Goal: Task Accomplishment & Management: Manage account settings

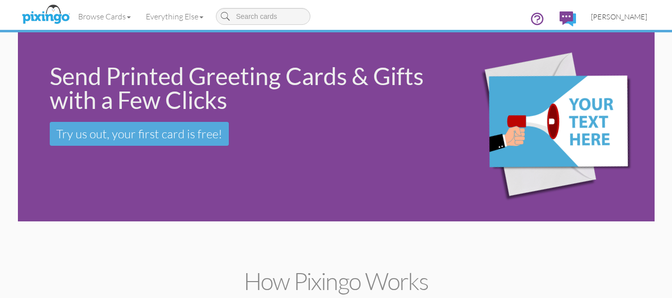
click at [622, 14] on span "[PERSON_NAME]" at bounding box center [619, 16] width 56 height 8
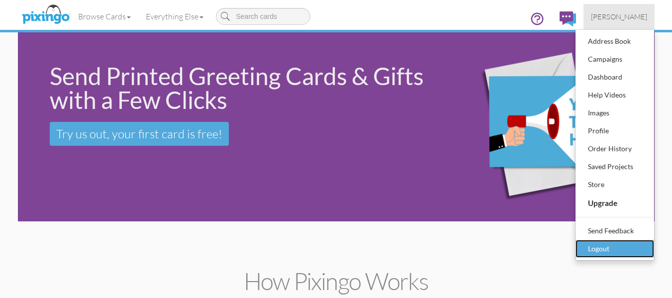
click at [598, 248] on div "Logout" at bounding box center [614, 248] width 59 height 15
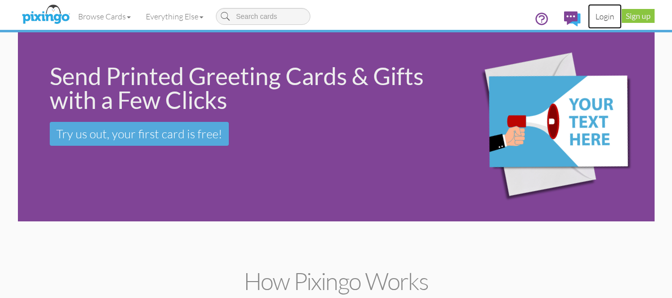
click at [609, 19] on link "Login" at bounding box center [605, 16] width 34 height 25
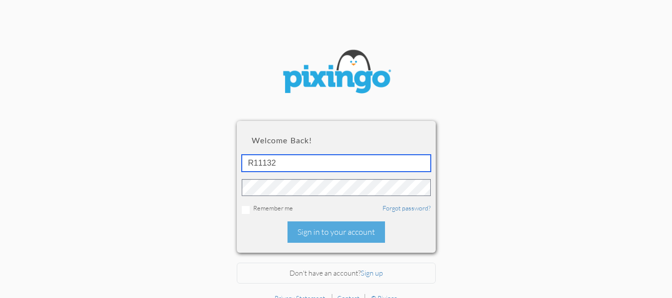
click at [343, 168] on input "R11132" at bounding box center [336, 163] width 189 height 17
drag, startPoint x: 359, startPoint y: 166, endPoint x: 168, endPoint y: 166, distance: 191.5
click at [168, 166] on section "Welcome back! R11132 Remember me Forgot password? Sign in to your account Don't…" at bounding box center [336, 144] width 672 height 288
type input "[EMAIL_ADDRESS][DOMAIN_NAME]"
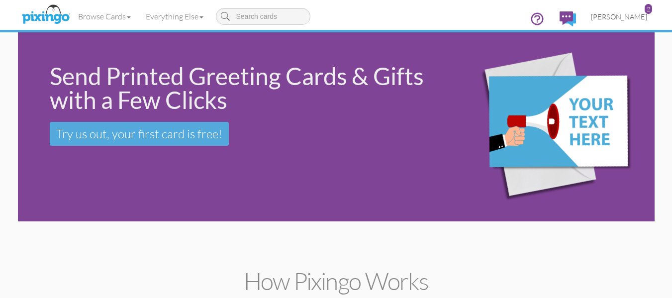
click at [641, 14] on span "[PERSON_NAME]" at bounding box center [619, 16] width 56 height 8
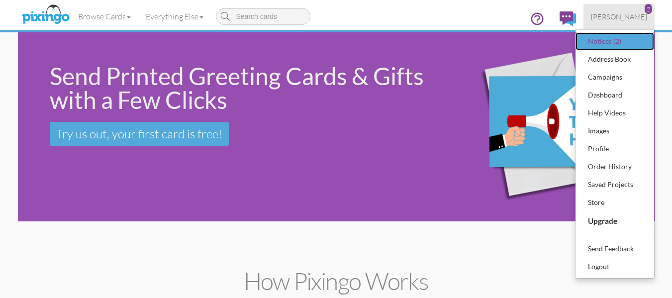
click at [619, 42] on div "Notices (2)" at bounding box center [614, 41] width 59 height 15
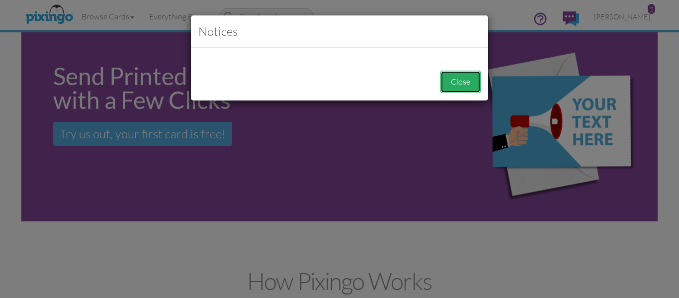
click at [454, 78] on button "Close" at bounding box center [461, 82] width 40 height 22
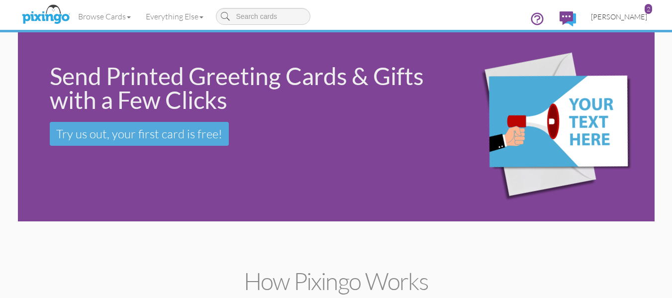
click at [630, 17] on span "[PERSON_NAME]" at bounding box center [619, 16] width 56 height 8
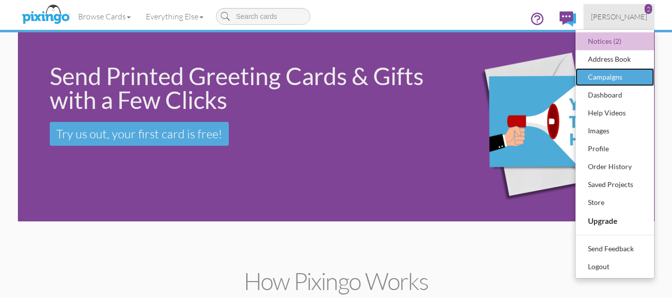
click at [603, 80] on div "Campaigns" at bounding box center [614, 77] width 59 height 15
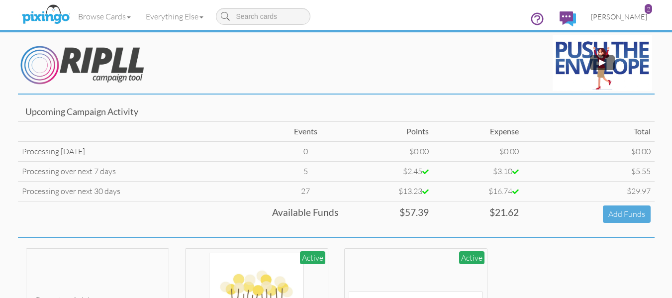
click at [642, 11] on link "[PERSON_NAME] 2" at bounding box center [618, 16] width 71 height 25
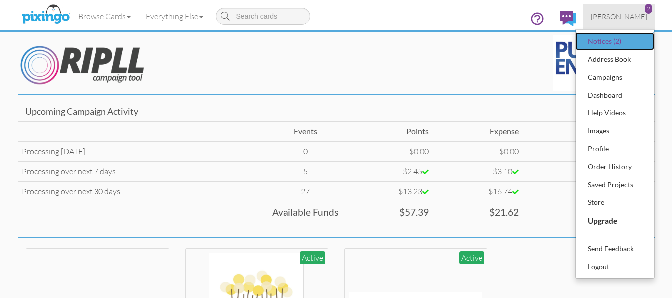
click at [595, 45] on div "Notices (2)" at bounding box center [614, 41] width 59 height 15
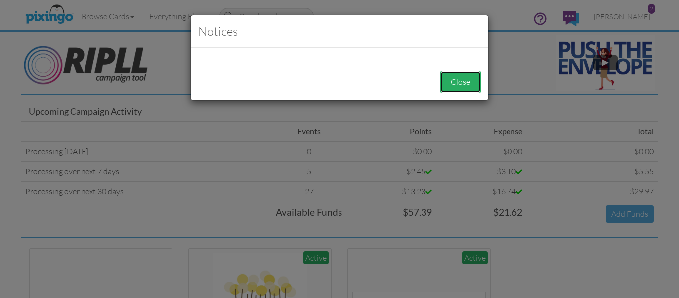
click at [461, 84] on button "Close" at bounding box center [461, 82] width 40 height 22
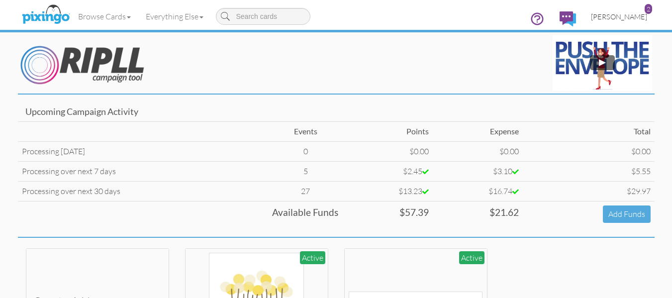
click at [618, 12] on span "[PERSON_NAME]" at bounding box center [619, 16] width 56 height 8
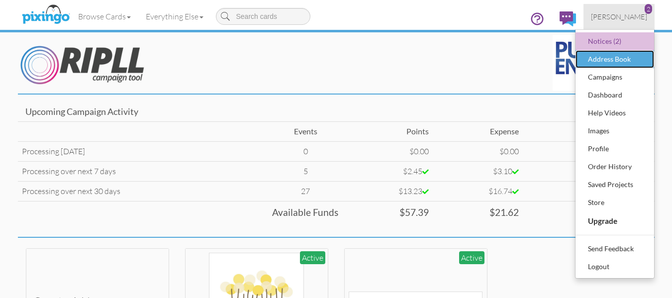
click at [610, 58] on div "Address Book" at bounding box center [614, 59] width 59 height 15
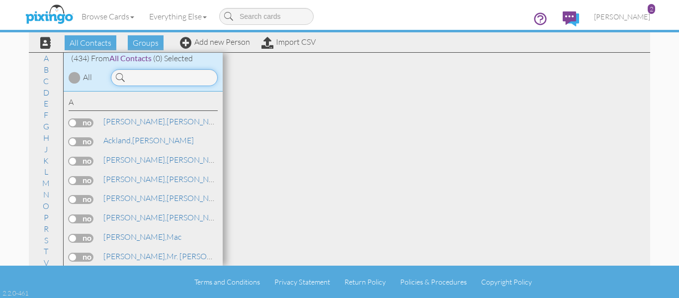
click at [169, 83] on input at bounding box center [164, 77] width 107 height 17
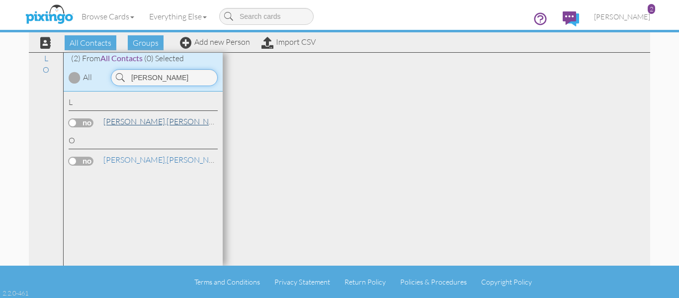
type input "leslie"
click at [140, 119] on link "Laughlin, Leslie" at bounding box center [165, 121] width 127 height 12
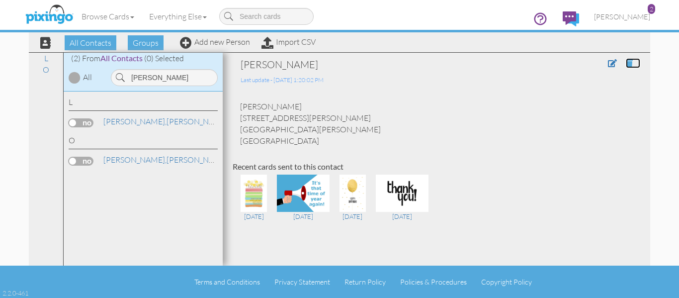
click at [626, 59] on span at bounding box center [629, 63] width 7 height 8
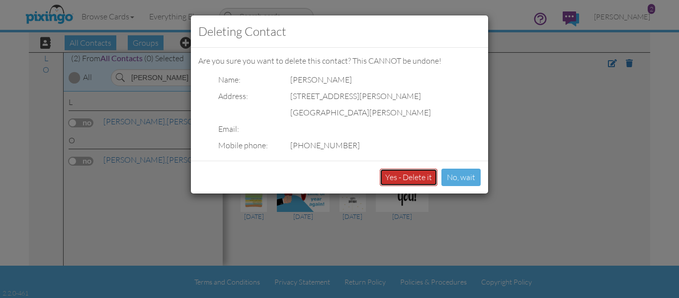
click at [418, 175] on button "Yes - Delete it" at bounding box center [409, 177] width 58 height 17
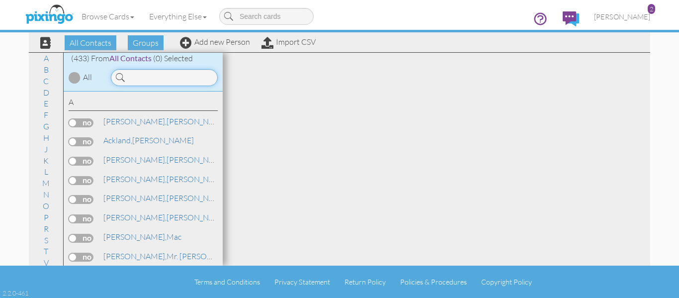
click at [132, 81] on input at bounding box center [164, 77] width 107 height 17
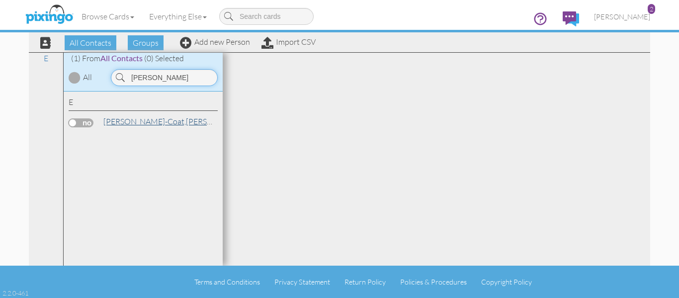
type input "marj"
click at [156, 126] on link "Emerson-Coat, Marjorie" at bounding box center [175, 121] width 146 height 12
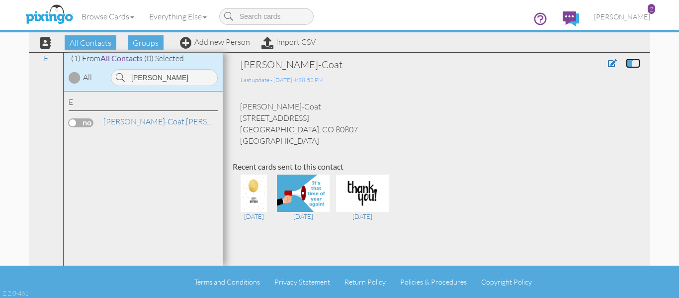
click at [626, 60] on span at bounding box center [629, 63] width 7 height 8
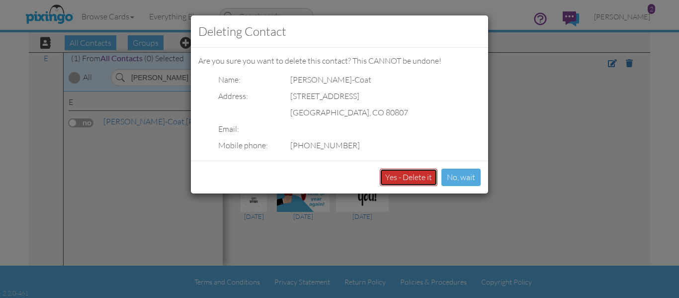
click at [407, 177] on button "Yes - Delete it" at bounding box center [409, 177] width 58 height 17
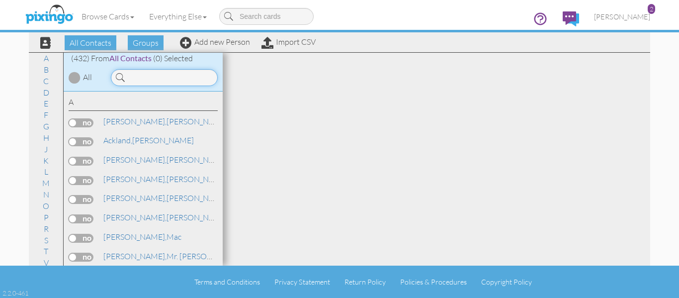
drag, startPoint x: 148, startPoint y: 82, endPoint x: 150, endPoint y: 77, distance: 6.0
click at [150, 78] on input at bounding box center [164, 77] width 107 height 17
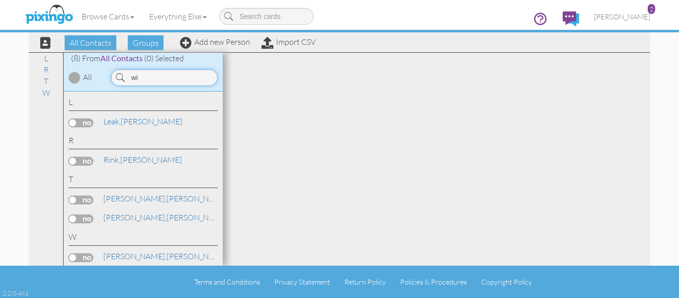
type input "w"
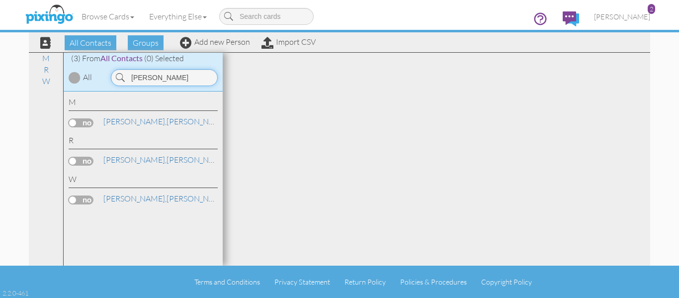
type input "debor"
drag, startPoint x: 164, startPoint y: 75, endPoint x: 32, endPoint y: 84, distance: 132.6
click at [32, 84] on div "All Contacts (432) My Groups AEP 2021 (2) Door Knocks (12) Inactive Client (173…" at bounding box center [340, 158] width 622 height 213
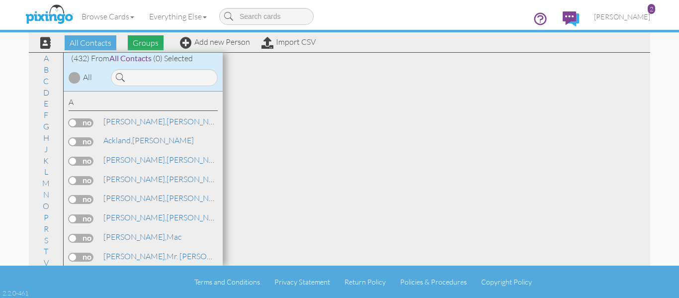
click at [146, 44] on span "Groups" at bounding box center [146, 42] width 36 height 15
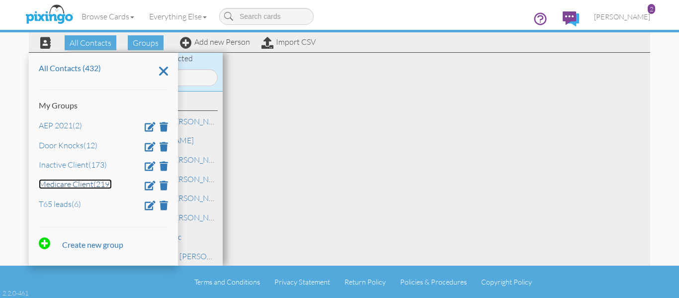
click at [56, 183] on link "Medicare Client (219)" at bounding box center [75, 184] width 73 height 10
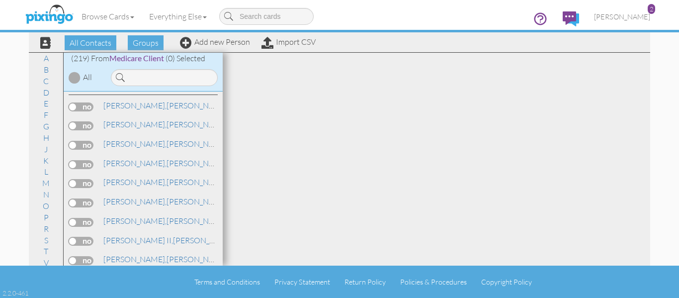
scroll to position [4212, 0]
click at [220, 273] on div "Terms and Conditions Privacy Statement Return Policy Policies & Procedures Copy…" at bounding box center [339, 282] width 679 height 32
click at [220, 277] on ul "Terms and Conditions Privacy Statement Return Policy Policies & Procedures Copy…" at bounding box center [357, 281] width 646 height 11
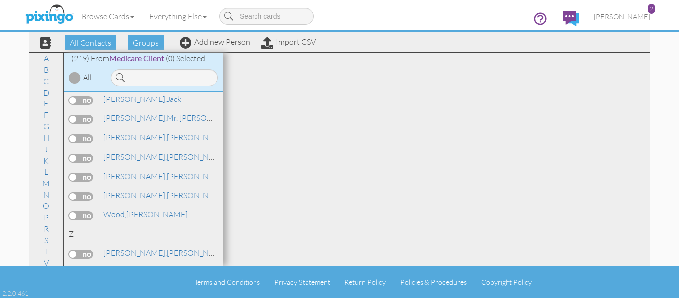
scroll to position [4450, 0]
drag, startPoint x: 208, startPoint y: 43, endPoint x: 234, endPoint y: 45, distance: 25.5
click at [208, 42] on link "Add new Person" at bounding box center [215, 42] width 70 height 10
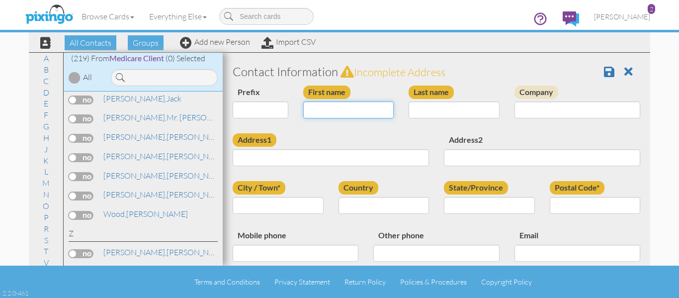
click at [327, 110] on input "First name" at bounding box center [348, 109] width 91 height 17
type input "[PERSON_NAME]"
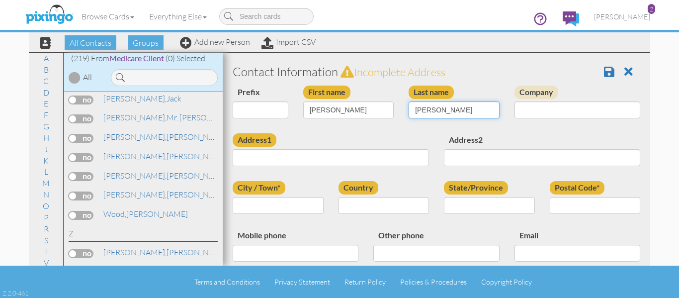
type input "Litzau"
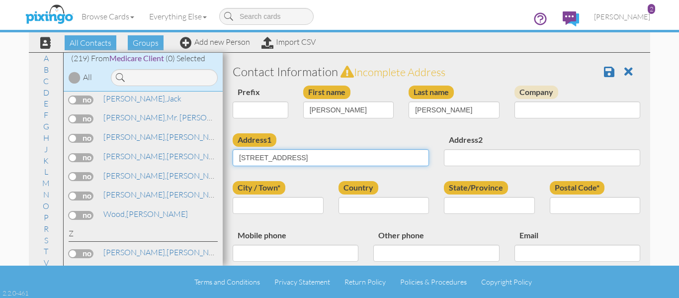
type input "12565 W. Montane Drive"
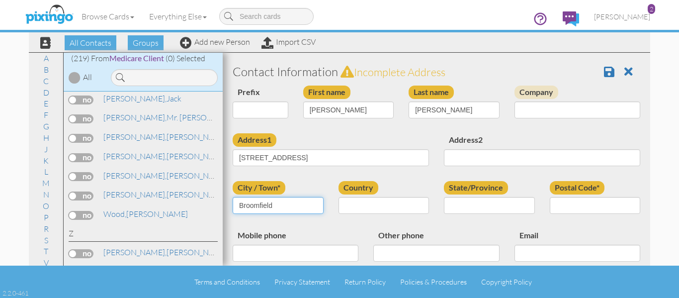
type input "Broomfield"
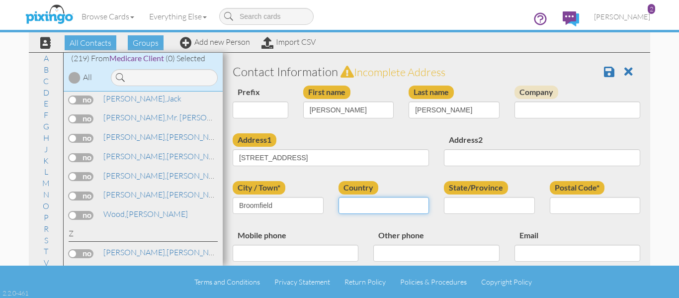
select select "object:3479"
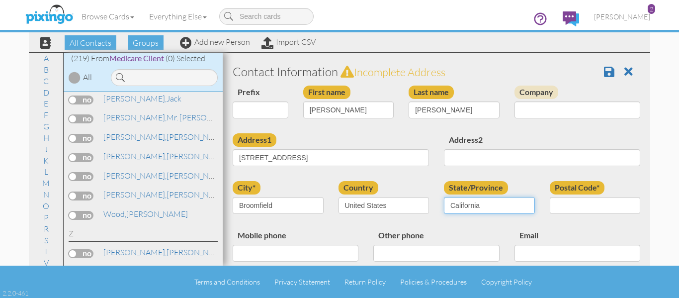
select select "object:3733"
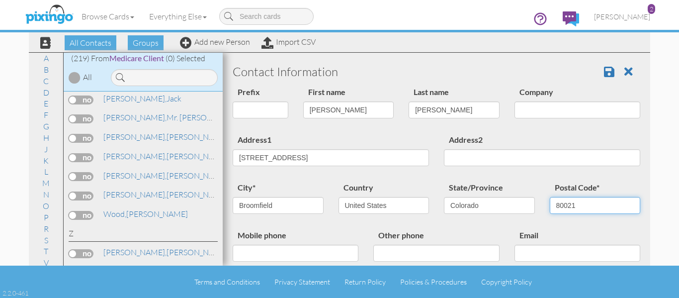
type input "80021"
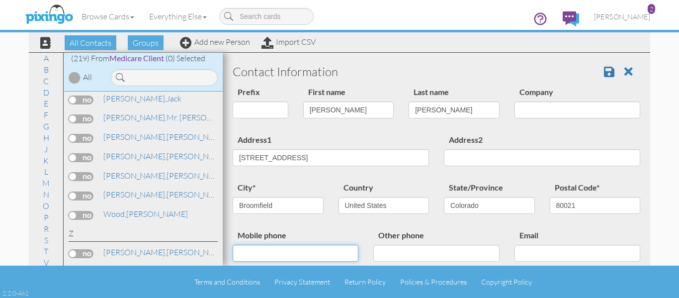
click at [243, 250] on input "Mobile phone" at bounding box center [296, 253] width 126 height 17
type input "2063917214"
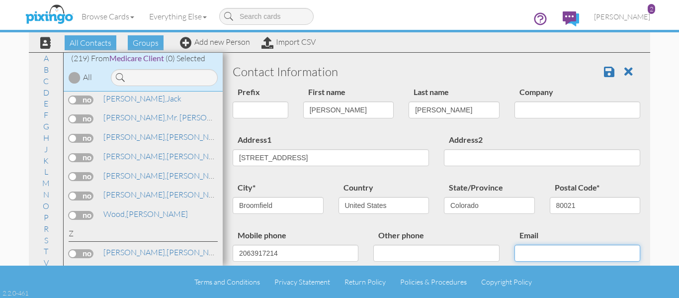
click at [549, 251] on input "Email" at bounding box center [578, 253] width 126 height 17
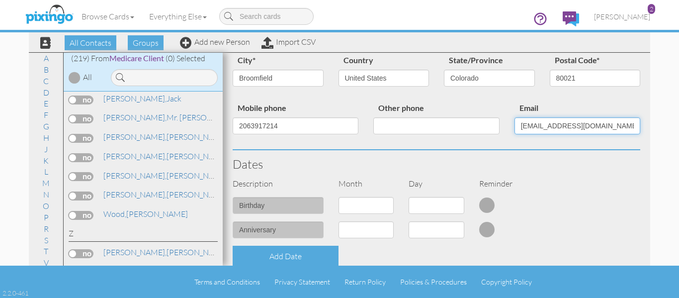
scroll to position [149, 0]
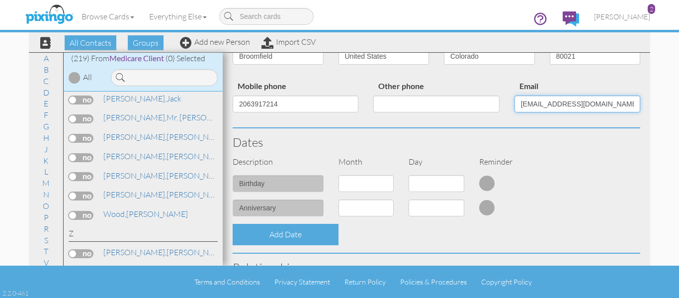
type input "jrlitz@msn.com"
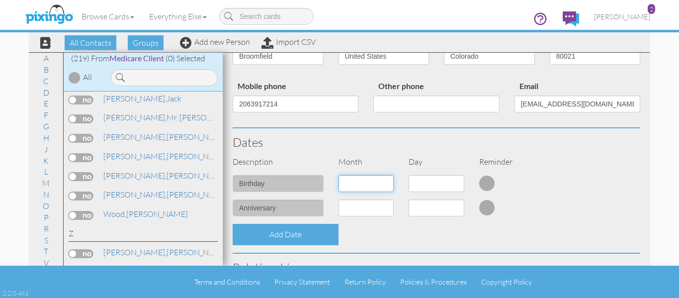
click at [365, 184] on select "1 - Jan 2 - Feb 3 - Mar 4 - Apr 5 - May 6 - Jun 7 - Jul 8 - Aug 9 - Sep 10 - Oc…" at bounding box center [367, 183] width 56 height 17
select select "object:3475"
click at [339, 175] on select "1 - Jan 2 - Feb 3 - Mar 4 - Apr 5 - May 6 - Jun 7 - Jul 8 - Aug 9 - Sep 10 - Oc…" at bounding box center [367, 183] width 56 height 17
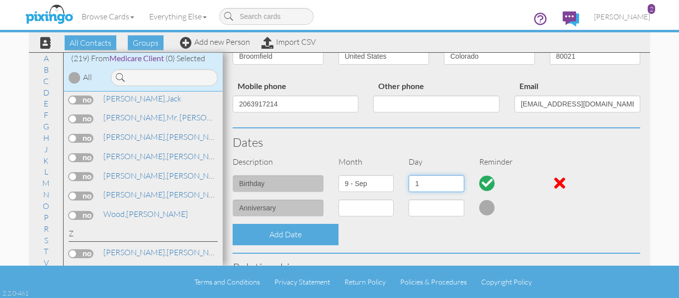
click at [438, 180] on select "1 2 3 4 5 6 7 8 9 10 11 12 13 14 15 16 17 18 19 20 21 22 23 24 25 26 27 28 29 30" at bounding box center [437, 183] width 56 height 17
select select "number:11"
click at [409, 175] on select "1 2 3 4 5 6 7 8 9 10 11 12 13 14 15 16 17 18 19 20 21 22 23 24 25 26 27 28 29 30" at bounding box center [437, 183] width 56 height 17
click at [433, 129] on div "Dates" at bounding box center [436, 142] width 423 height 28
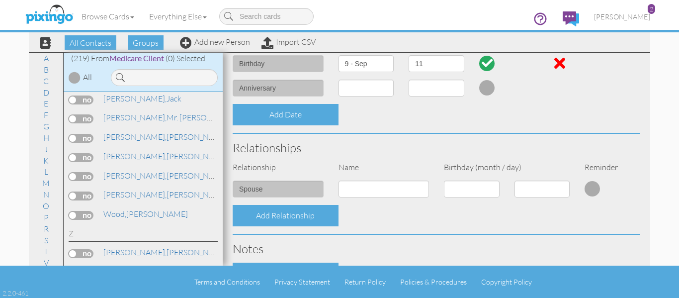
scroll to position [401, 0]
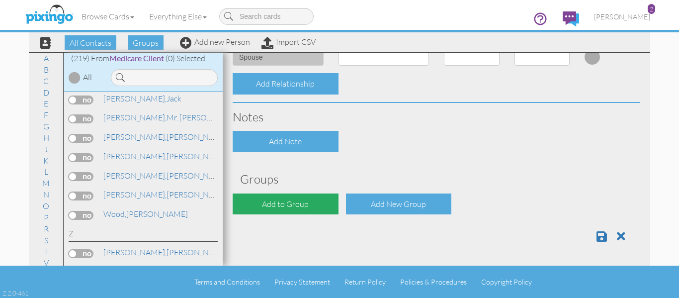
click at [313, 213] on div "Add to Group" at bounding box center [286, 203] width 106 height 21
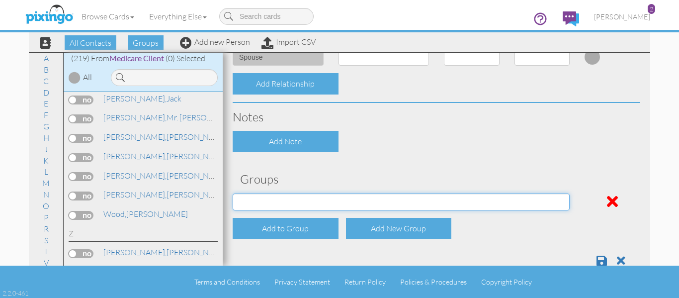
click at [284, 203] on select "AEP 2021 Door Knocks Inactive Client Medicare Client T65 leads" at bounding box center [401, 201] width 337 height 17
select select "object:3792"
click at [233, 193] on select "AEP 2021 Door Knocks Inactive Client Medicare Client T65 leads" at bounding box center [401, 201] width 337 height 17
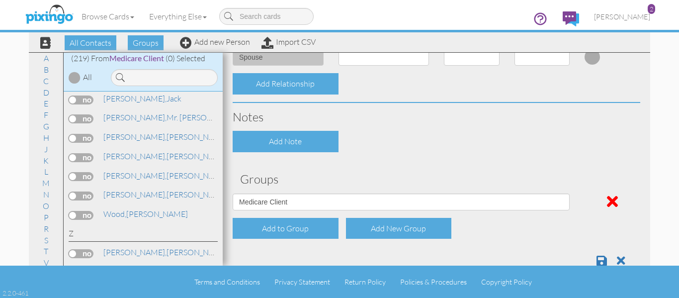
click at [381, 148] on div "Add Note" at bounding box center [436, 141] width 423 height 21
click at [597, 259] on span at bounding box center [602, 261] width 10 height 12
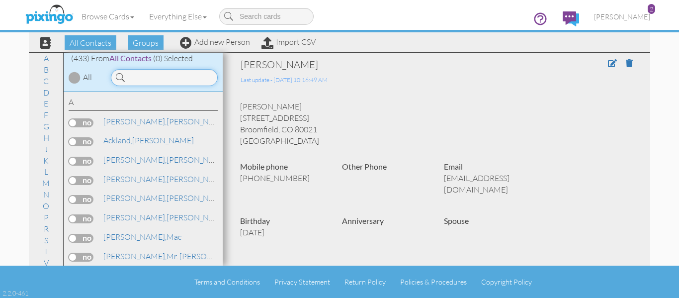
click at [150, 80] on input at bounding box center [164, 77] width 107 height 17
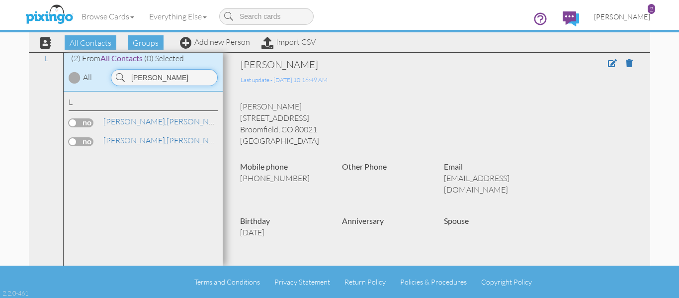
type input "litz"
click at [639, 13] on span "[PERSON_NAME]" at bounding box center [622, 16] width 56 height 8
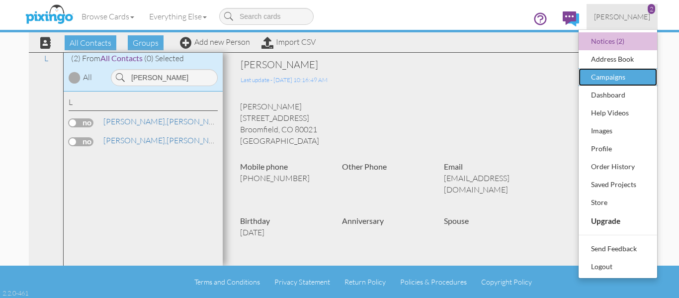
click at [610, 75] on div "Campaigns" at bounding box center [618, 77] width 59 height 15
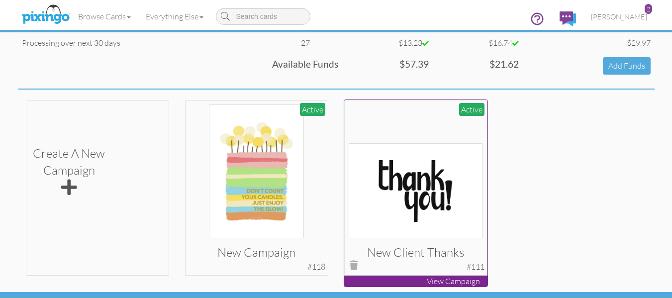
scroll to position [149, 0]
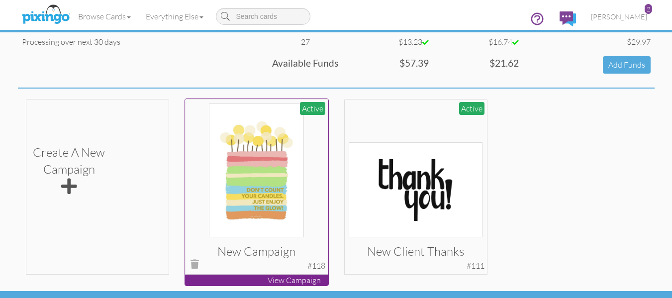
click at [288, 280] on p "View Campaign" at bounding box center [256, 280] width 143 height 11
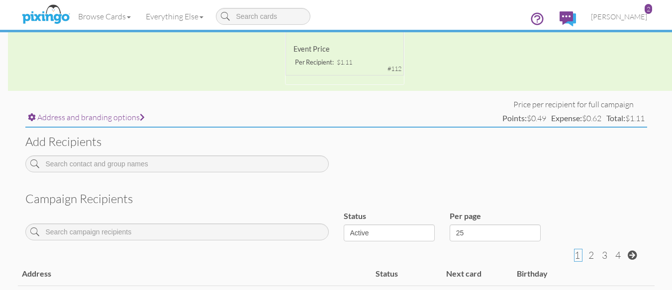
scroll to position [348, 0]
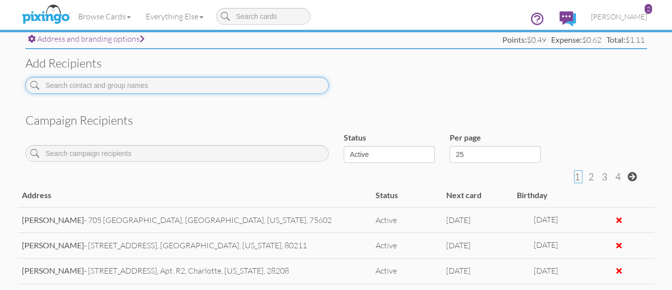
click at [85, 88] on input at bounding box center [176, 85] width 303 height 17
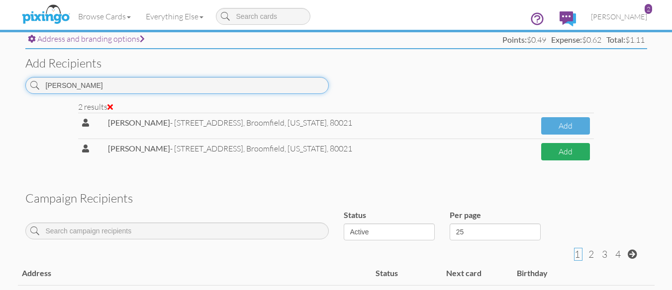
type input "litza"
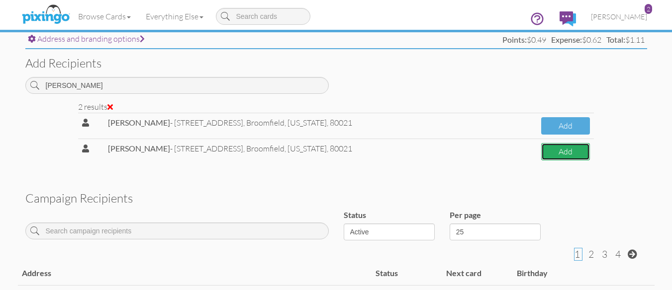
click at [556, 151] on button "Add" at bounding box center [565, 151] width 48 height 17
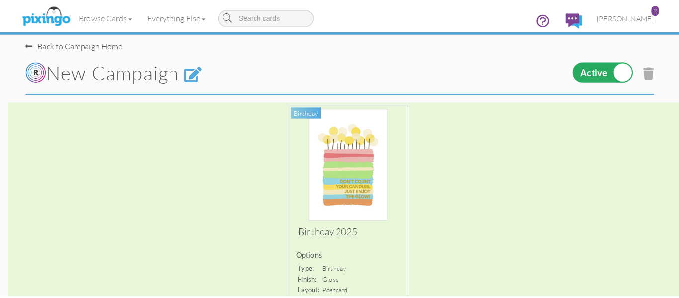
scroll to position [0, 0]
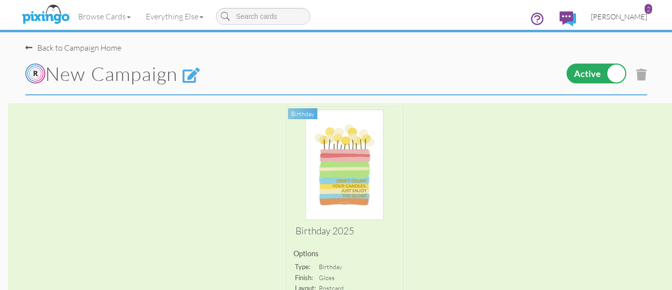
click at [625, 16] on span "[PERSON_NAME]" at bounding box center [619, 16] width 56 height 8
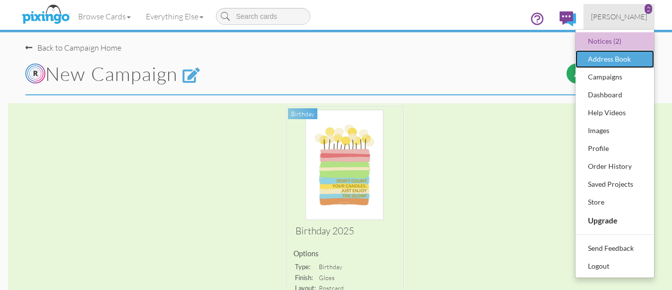
click at [592, 56] on div "Address Book" at bounding box center [614, 59] width 59 height 15
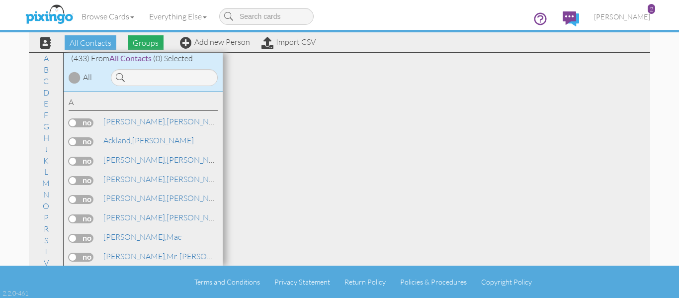
click at [150, 44] on span "Groups" at bounding box center [146, 42] width 36 height 15
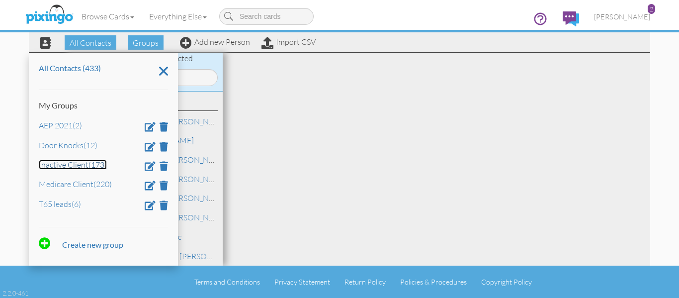
click at [70, 163] on link "Inactive Client (173)" at bounding box center [73, 165] width 68 height 10
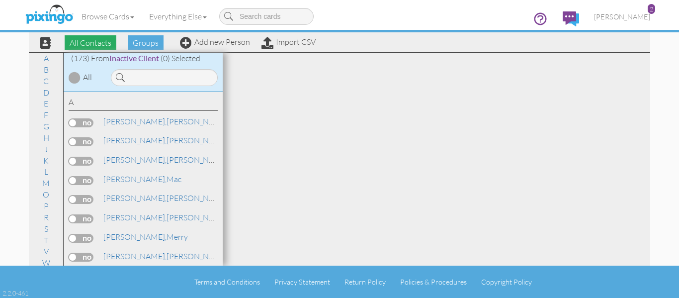
click at [91, 44] on span "All Contacts" at bounding box center [91, 42] width 52 height 15
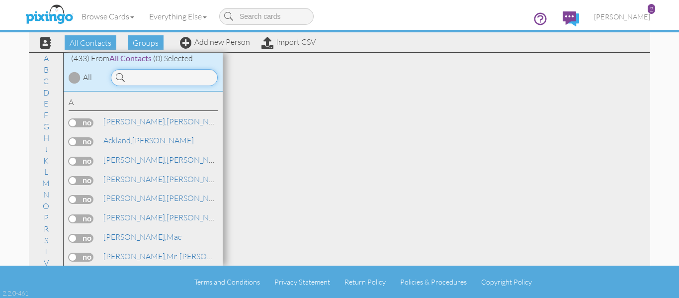
click at [148, 80] on input at bounding box center [164, 77] width 107 height 17
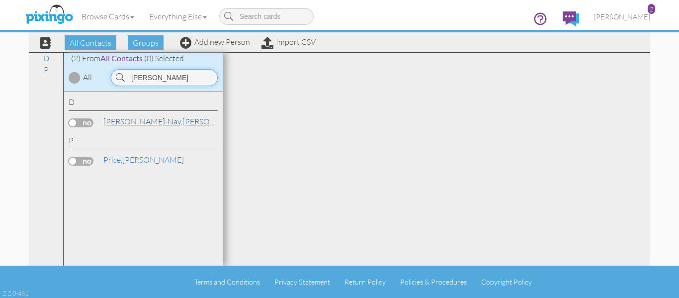
type input "rene"
click at [133, 123] on span "[PERSON_NAME]-Nav," at bounding box center [142, 121] width 79 height 10
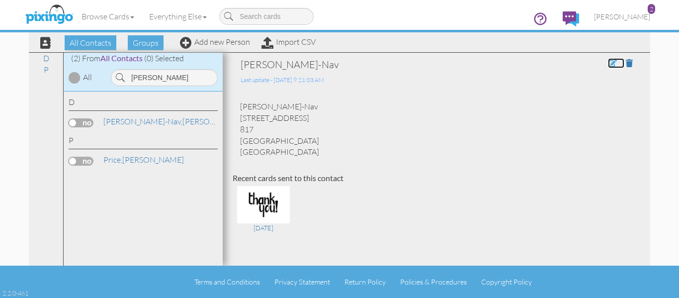
click at [609, 62] on span at bounding box center [612, 63] width 9 height 8
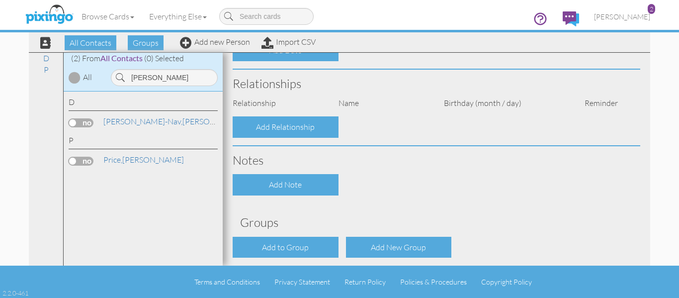
type input "[PERSON_NAME]"
type input "Dietrick-Nav"
type input "[STREET_ADDRESS]"
type input "817"
type input "Denver"
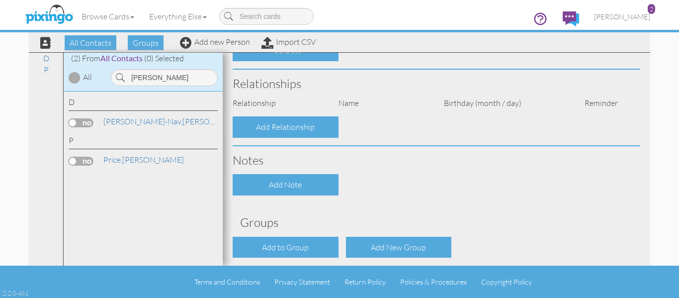
type input "80202"
type input "[PHONE_NUMBER]"
type input "[EMAIL_ADDRESS][DOMAIN_NAME]"
select select "object:4496"
select select "object:4741"
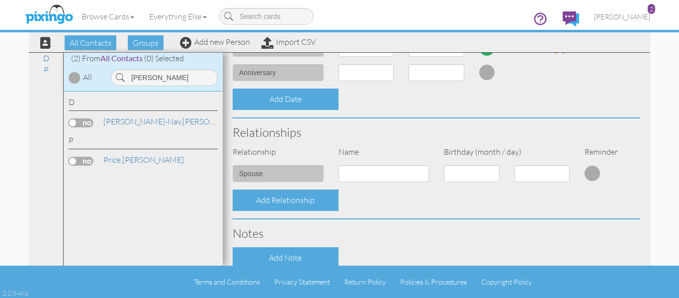
scroll to position [376, 0]
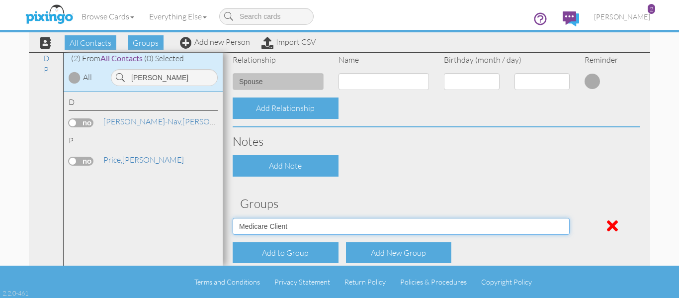
click at [329, 226] on select "AEP 2021 Door Knocks Inactive Client Medicare Client T65 leads" at bounding box center [401, 226] width 337 height 17
select select "object:2299"
click at [233, 218] on select "AEP 2021 Door Knocks Inactive Client Medicare Client T65 leads" at bounding box center [401, 226] width 337 height 17
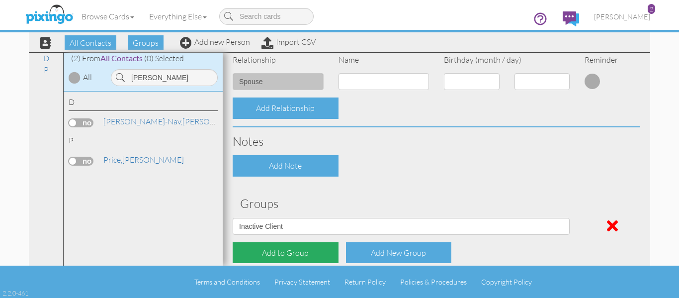
click at [282, 256] on div "Add to Group" at bounding box center [286, 252] width 106 height 21
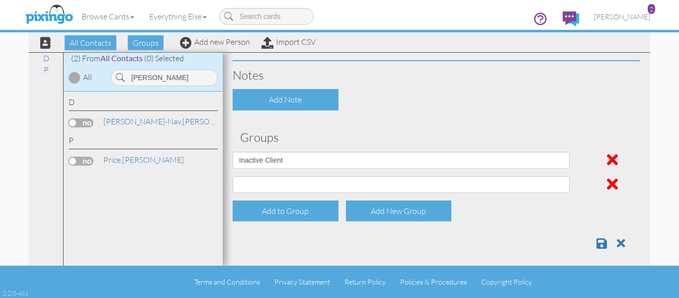
scroll to position [450, 0]
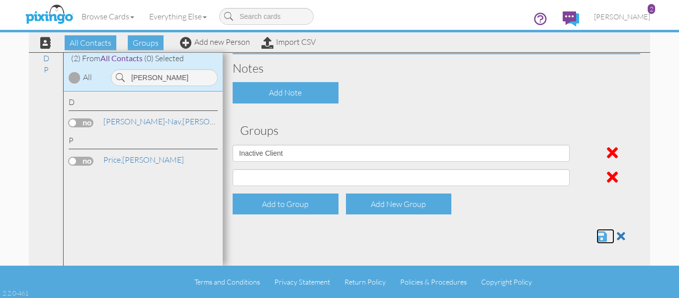
click at [597, 234] on span at bounding box center [602, 236] width 10 height 12
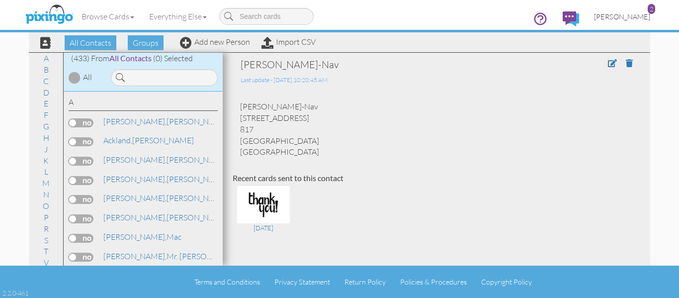
click at [642, 14] on span "[PERSON_NAME]" at bounding box center [622, 16] width 56 height 8
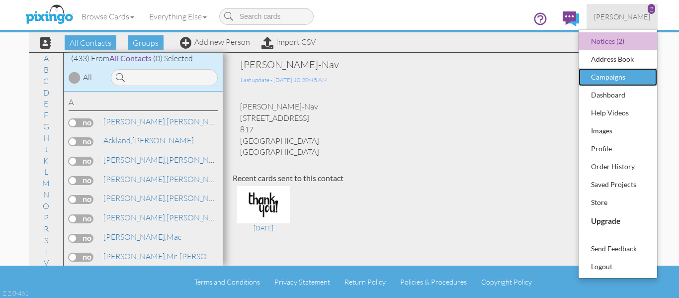
click at [605, 74] on div "Campaigns" at bounding box center [618, 77] width 59 height 15
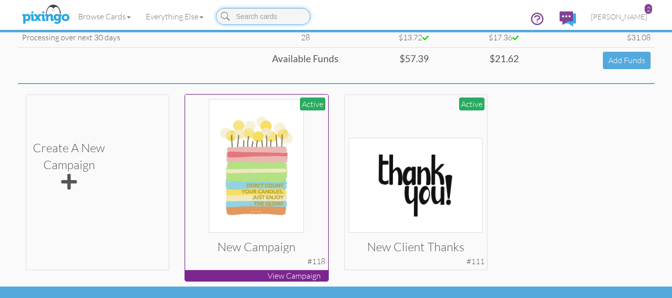
scroll to position [175, 0]
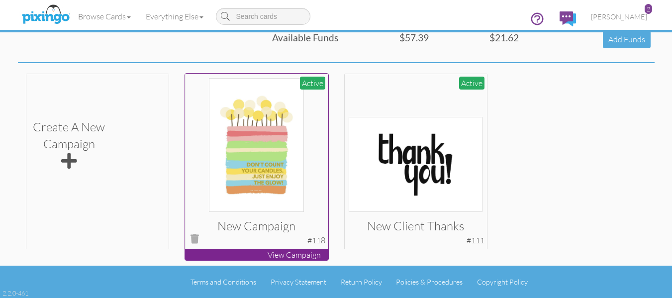
click at [247, 181] on img at bounding box center [256, 145] width 95 height 134
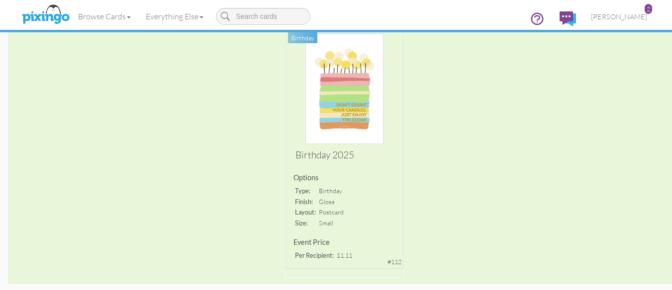
scroll to position [398, 0]
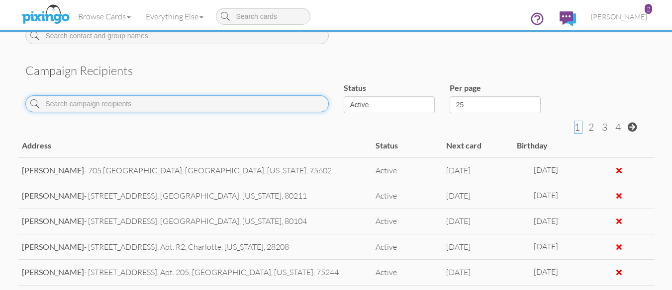
click at [198, 105] on input at bounding box center [176, 103] width 303 height 17
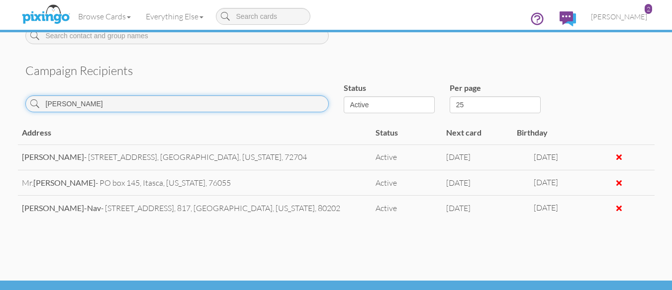
scroll to position [370, 0]
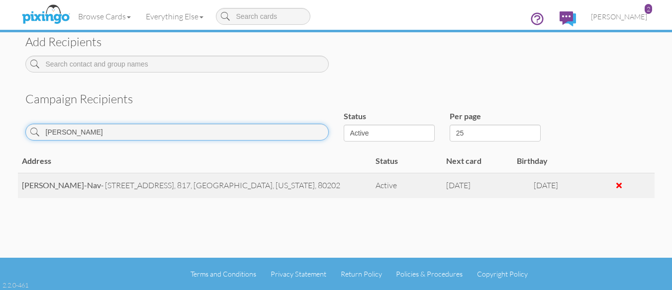
type input "rene"
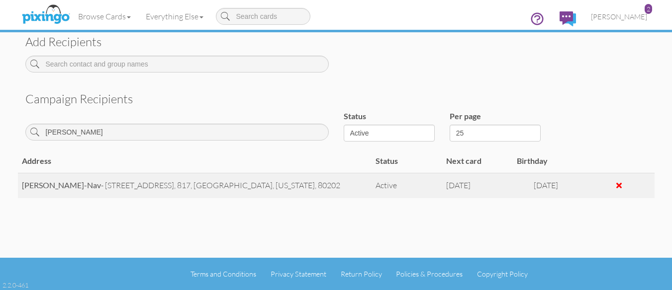
click at [621, 186] on div at bounding box center [618, 186] width 5 height 8
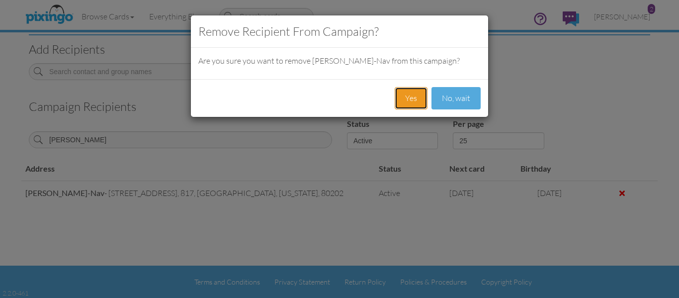
click at [408, 96] on button "Yes" at bounding box center [411, 98] width 33 height 22
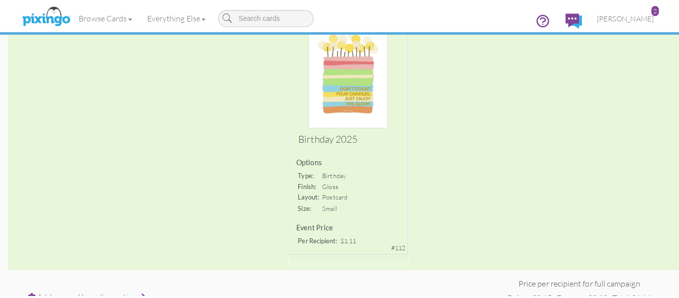
scroll to position [0, 0]
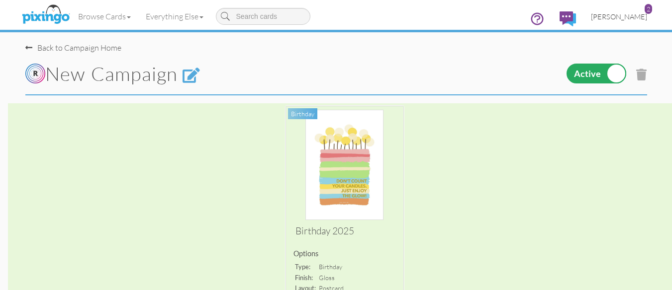
click at [640, 14] on span "[PERSON_NAME]" at bounding box center [619, 16] width 56 height 8
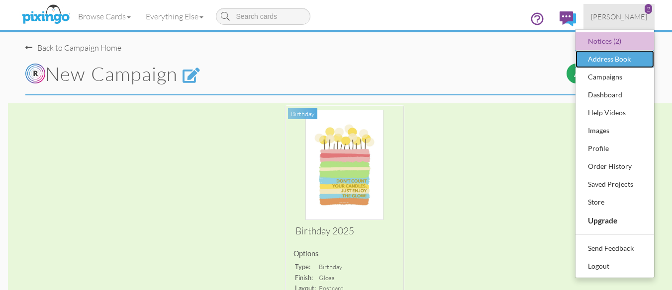
click at [608, 57] on div "Address Book" at bounding box center [614, 59] width 59 height 15
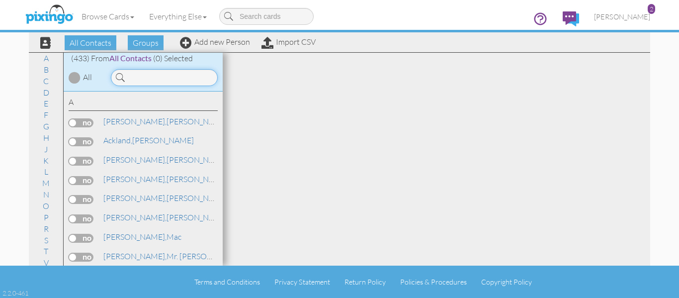
click at [167, 85] on input at bounding box center [164, 77] width 107 height 17
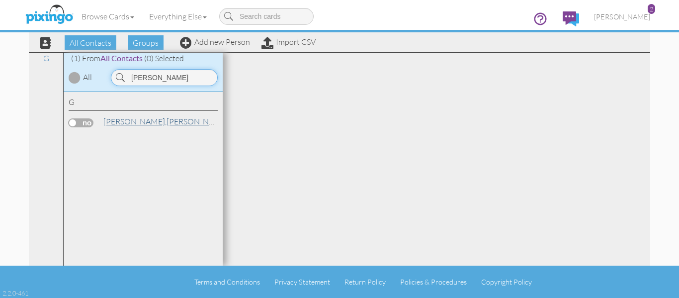
type input "garr"
click at [122, 119] on span "[PERSON_NAME]," at bounding box center [134, 121] width 63 height 10
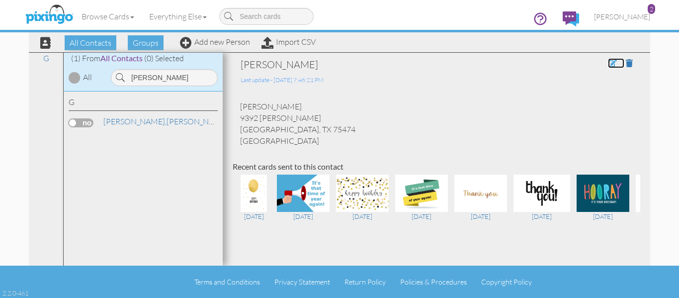
click at [608, 66] on span at bounding box center [612, 63] width 9 height 8
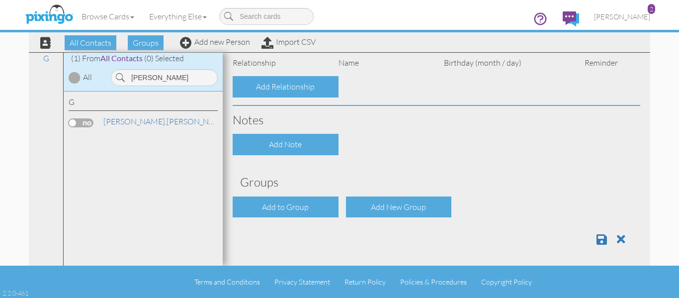
type input "[PERSON_NAME]"
type input "Garrison"
type input "9392 Misti Ln"
type input "Quinlan"
type input "75474"
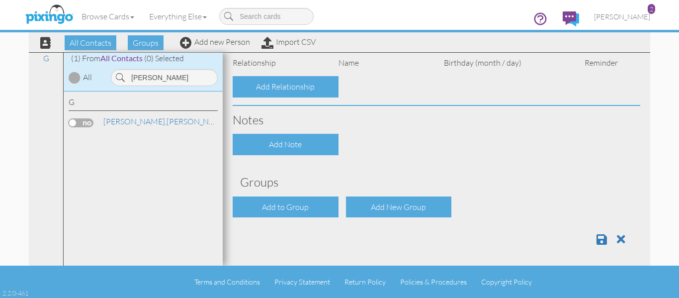
type input "9032685414"
type input "dianne208@gmail.com"
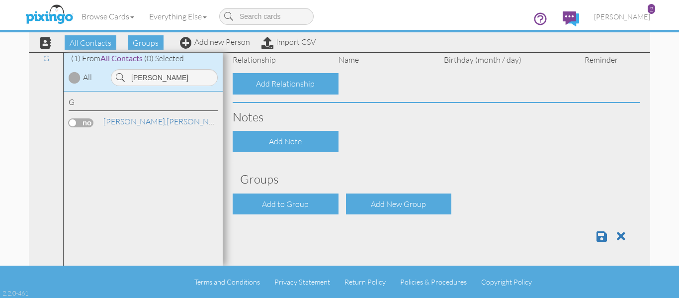
select select "object:3754"
select select "object:3999"
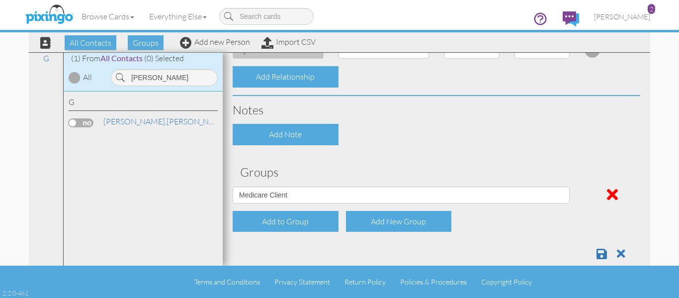
scroll to position [425, 0]
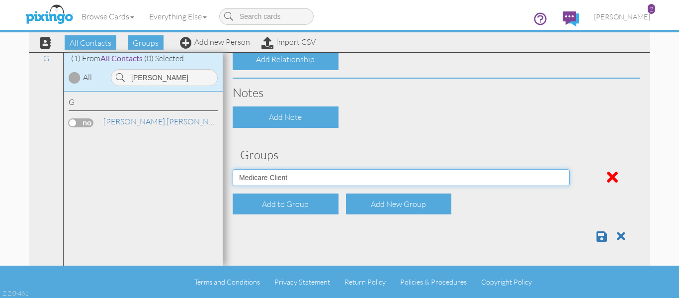
click at [395, 179] on select "AEP 2021 Door Knocks Inactive Client Medicare Client T65 leads" at bounding box center [401, 177] width 337 height 17
select select "object:3751"
click at [233, 169] on select "AEP 2021 Door Knocks Inactive Client Medicare Client T65 leads" at bounding box center [401, 177] width 337 height 17
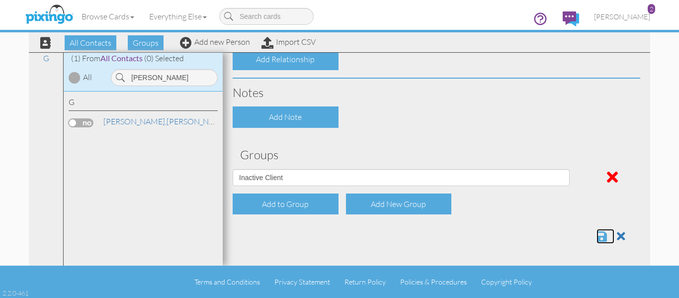
click at [597, 235] on span at bounding box center [602, 236] width 10 height 12
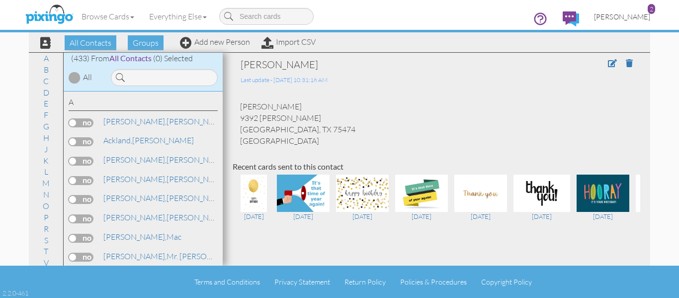
click at [629, 21] on link "[PERSON_NAME] 2" at bounding box center [622, 16] width 71 height 25
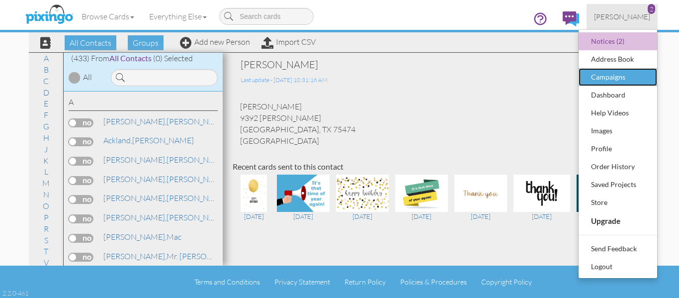
click at [625, 70] on div "Campaigns" at bounding box center [618, 77] width 59 height 15
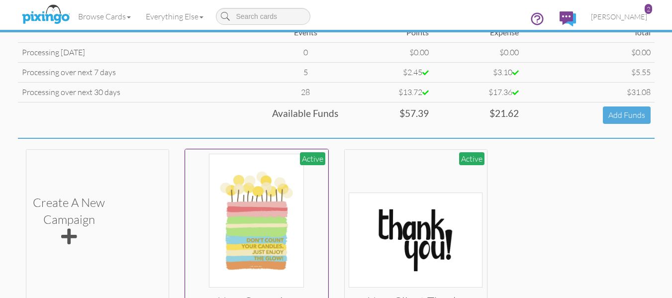
scroll to position [99, 0]
click at [285, 224] on img at bounding box center [256, 220] width 95 height 134
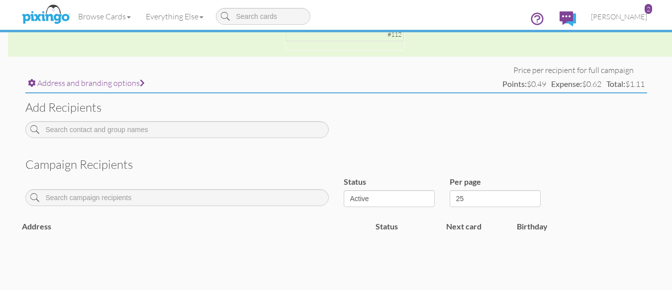
scroll to position [344, 0]
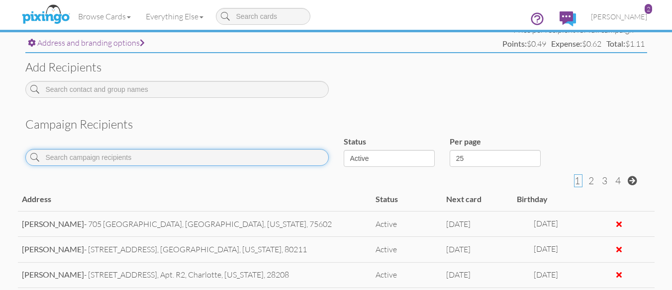
click at [118, 164] on input at bounding box center [176, 157] width 303 height 17
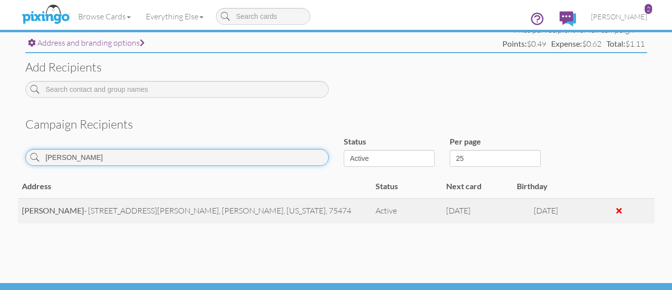
type input "[PERSON_NAME]"
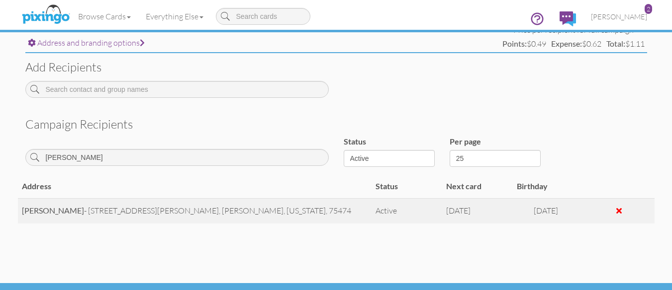
click at [621, 209] on div at bounding box center [618, 211] width 5 height 8
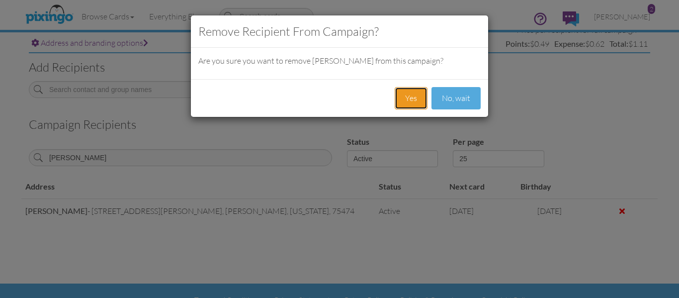
click at [408, 99] on button "Yes" at bounding box center [411, 98] width 33 height 22
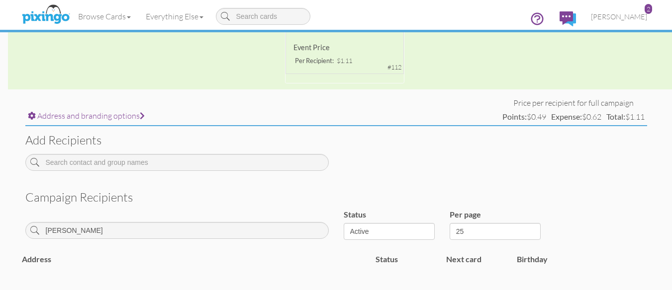
scroll to position [195, 0]
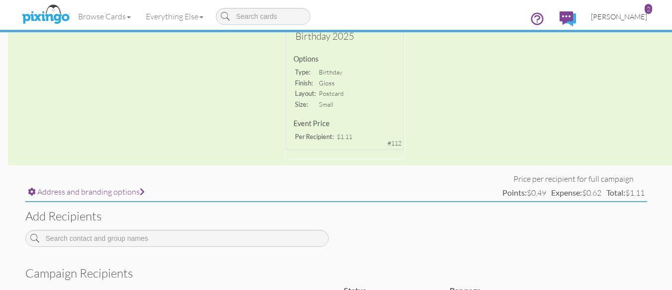
click at [626, 9] on link "[PERSON_NAME] 2" at bounding box center [618, 16] width 71 height 25
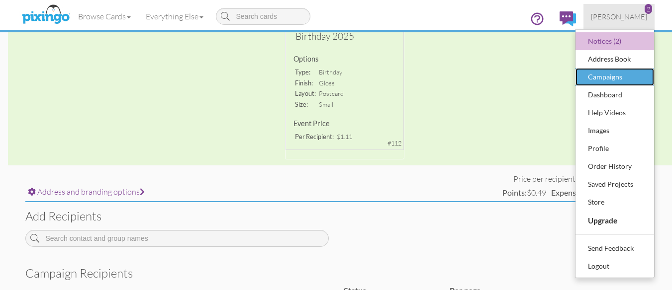
click at [618, 75] on div "Campaigns" at bounding box center [614, 77] width 59 height 15
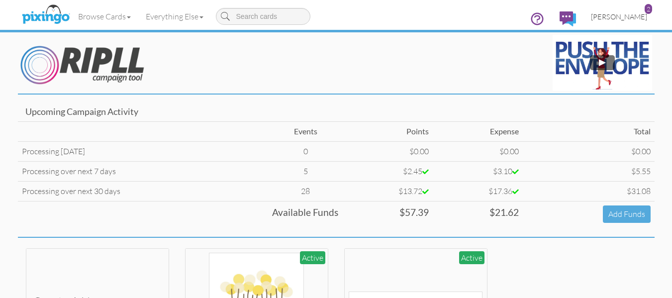
click at [639, 17] on span "[PERSON_NAME]" at bounding box center [619, 16] width 56 height 8
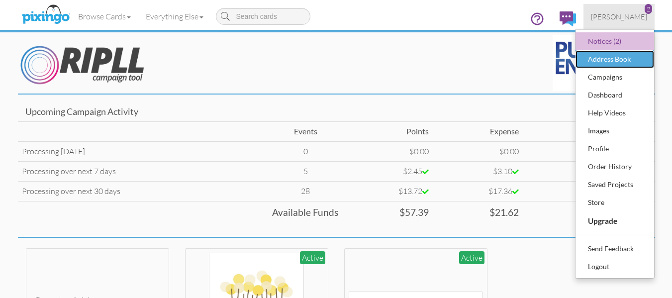
click at [633, 52] on div "Address Book" at bounding box center [614, 59] width 59 height 15
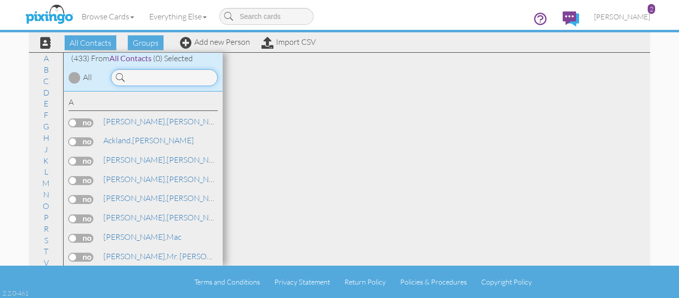
click at [167, 78] on input at bounding box center [164, 77] width 107 height 17
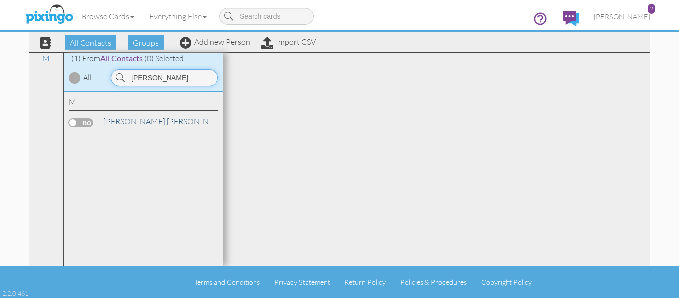
type input "[PERSON_NAME]"
click at [140, 119] on link "[PERSON_NAME]" at bounding box center [165, 121] width 127 height 12
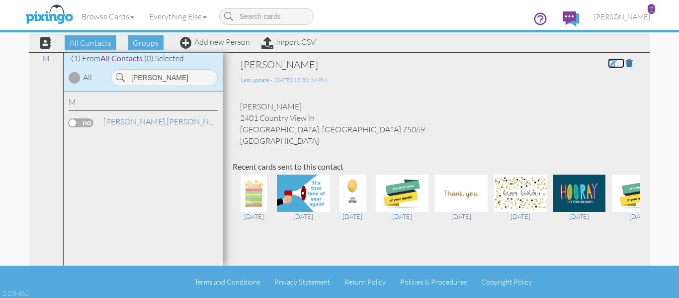
click at [608, 63] on span at bounding box center [612, 63] width 9 height 8
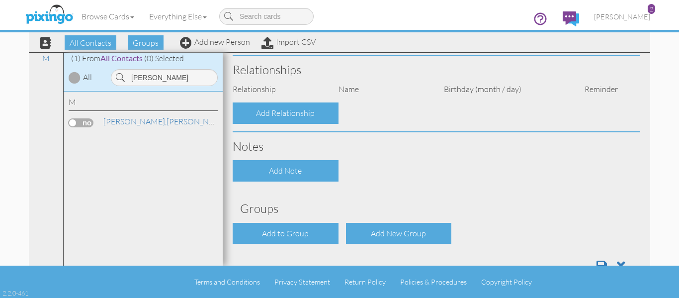
type input "[PERSON_NAME]"
type input "2401 Country View ln"
type input "[PERSON_NAME]"
type input "75069"
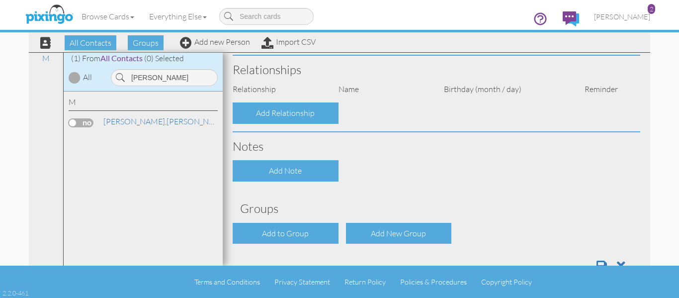
type input "432469046"
type input "[EMAIL_ADDRESS][DOMAIN_NAME]"
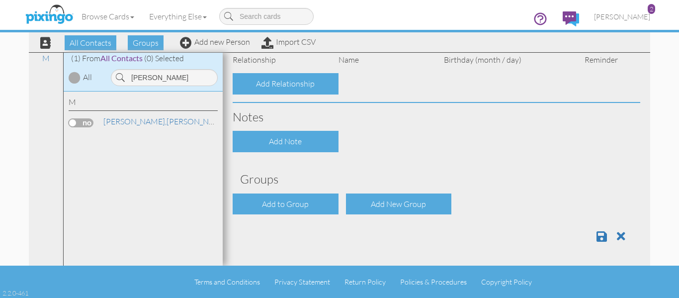
select select "object:3743"
select select "object:3988"
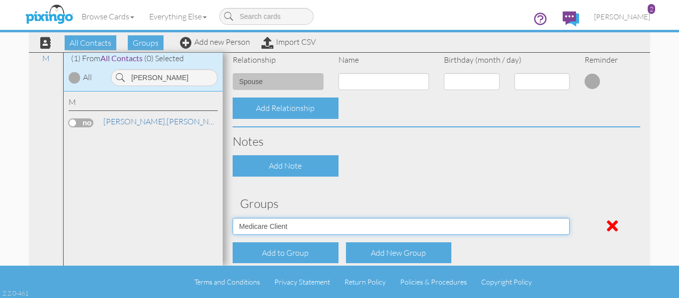
click at [371, 222] on select "AEP 2021 Door Knocks Inactive Client Medicare Client T65 leads" at bounding box center [401, 226] width 337 height 17
select select "object:3740"
click at [233, 218] on select "AEP 2021 Door Knocks Inactive Client Medicare Client T65 leads" at bounding box center [401, 226] width 337 height 17
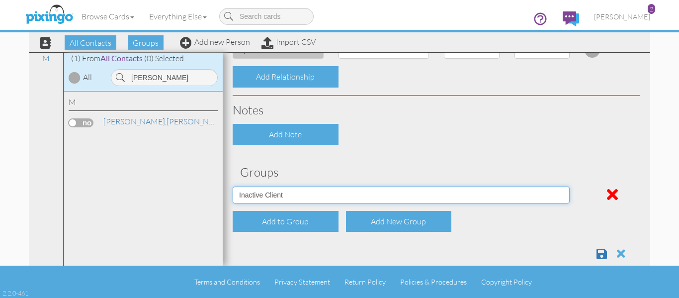
scroll to position [425, 0]
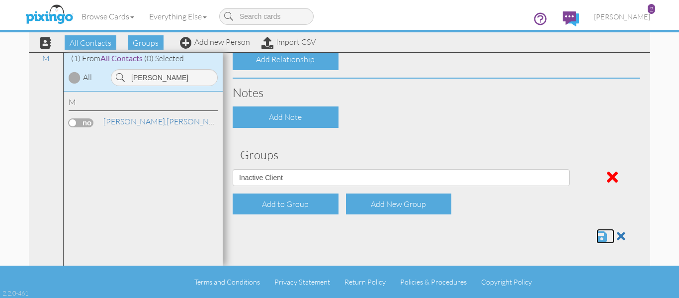
click at [599, 236] on span at bounding box center [602, 236] width 10 height 12
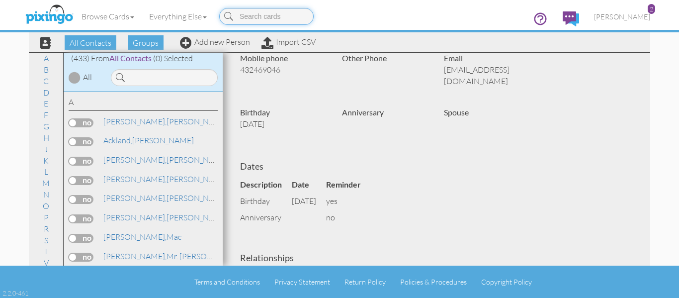
scroll to position [65, 0]
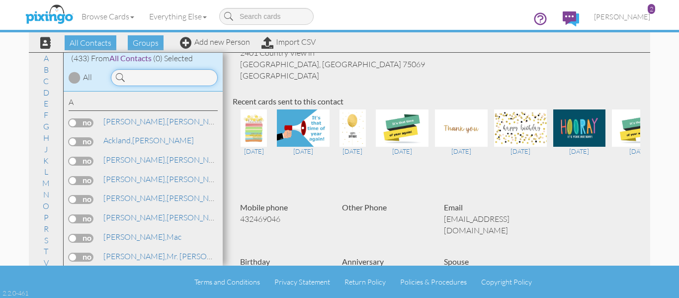
click at [155, 78] on input at bounding box center [164, 77] width 107 height 17
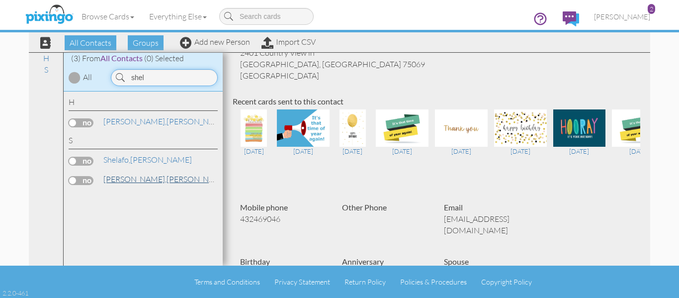
type input "shel"
click at [128, 182] on span "[PERSON_NAME]," at bounding box center [134, 179] width 63 height 10
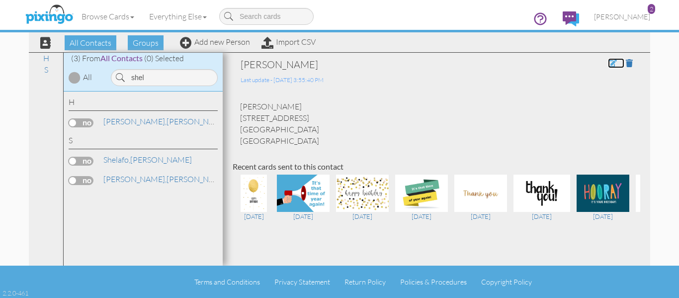
click at [608, 65] on span at bounding box center [612, 63] width 9 height 8
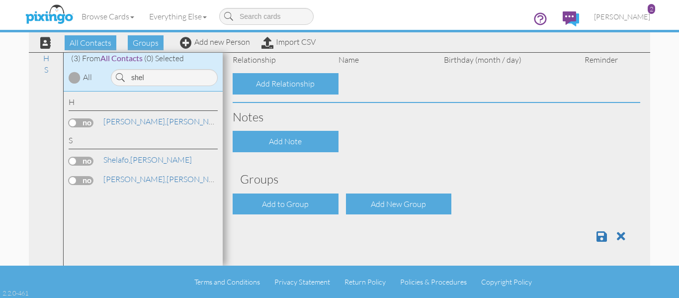
type input "[PERSON_NAME]"
type input "Shelton"
type input "[STREET_ADDRESS]"
type input "Denison"
type input "75020"
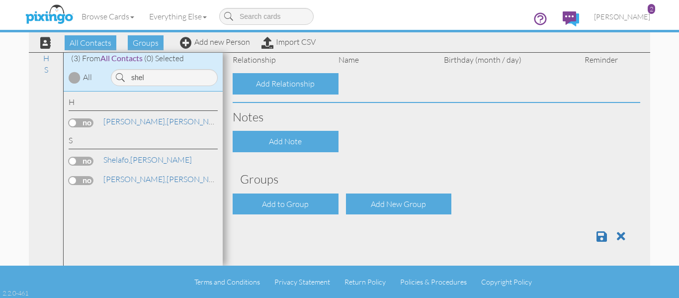
type input "9038153894"
select select "object:1657"
select select "object:1902"
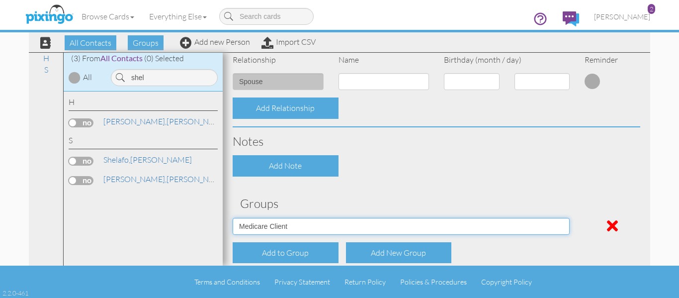
click at [306, 227] on select "AEP 2021 Door Knocks Inactive Client Medicare Client T65 leads" at bounding box center [401, 226] width 337 height 17
select select "object:1654"
click at [233, 218] on select "AEP 2021 Door Knocks Inactive Client Medicare Client T65 leads" at bounding box center [401, 226] width 337 height 17
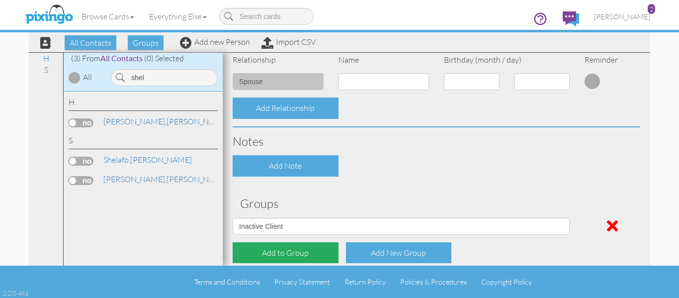
click at [299, 253] on div "Add to Group" at bounding box center [286, 252] width 106 height 21
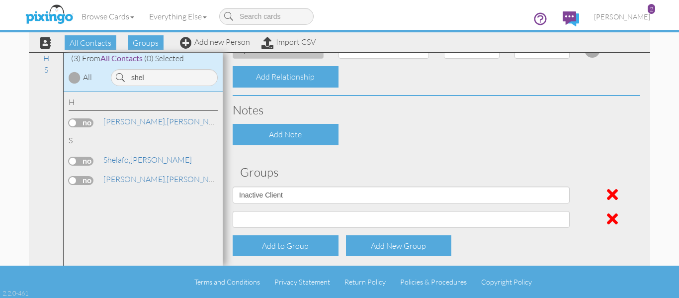
scroll to position [450, 0]
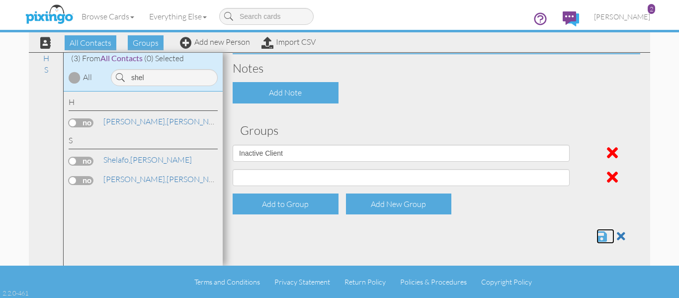
click at [597, 235] on span at bounding box center [602, 236] width 10 height 12
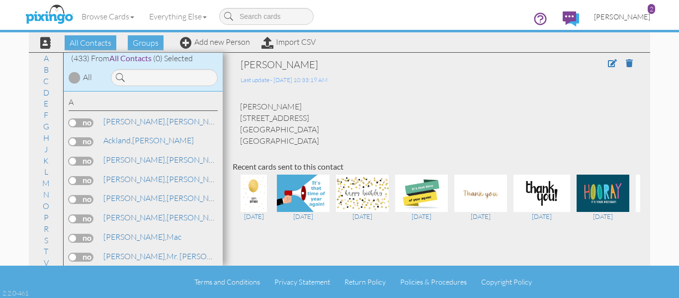
click at [631, 15] on span "[PERSON_NAME]" at bounding box center [622, 16] width 56 height 8
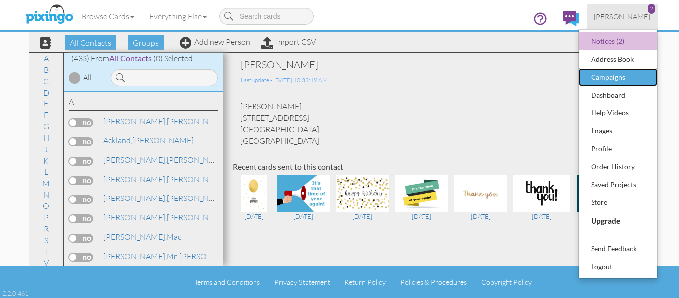
click at [624, 76] on div "Campaigns" at bounding box center [618, 77] width 59 height 15
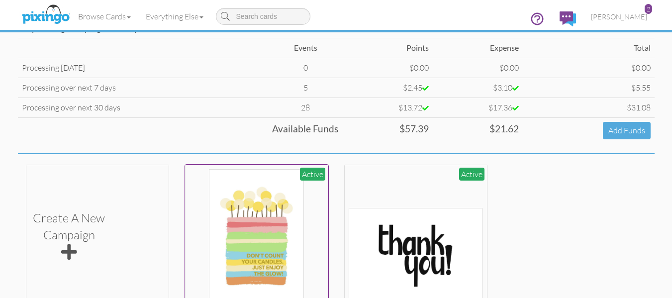
scroll to position [99, 0]
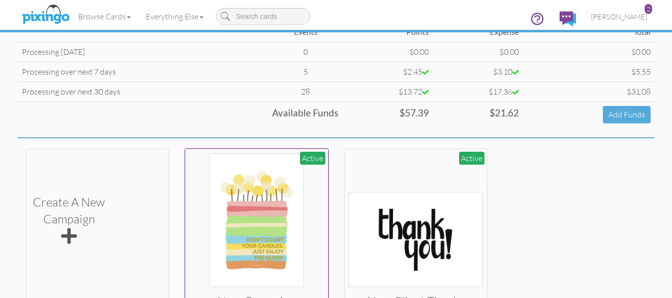
click at [275, 194] on img at bounding box center [256, 220] width 95 height 134
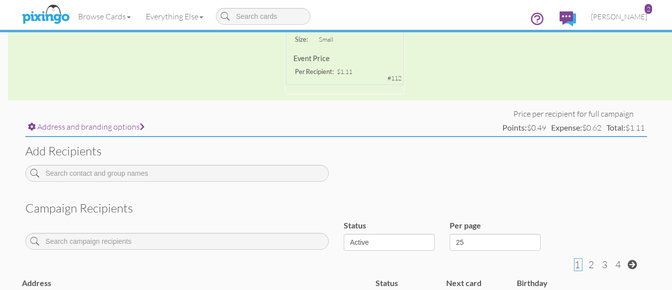
scroll to position [278, 0]
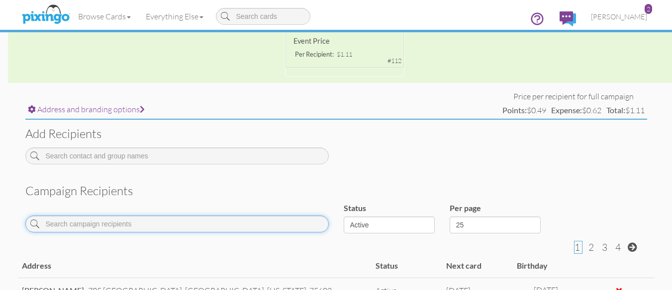
click at [89, 219] on input at bounding box center [176, 224] width 303 height 17
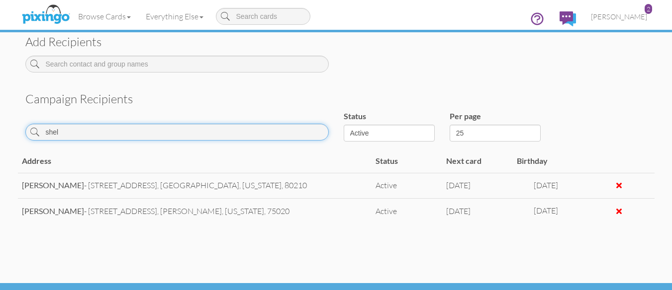
scroll to position [395, 0]
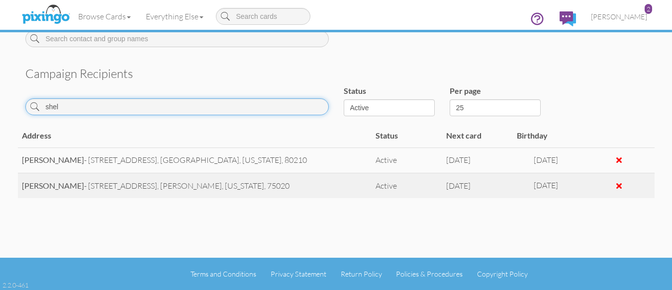
type input "shel"
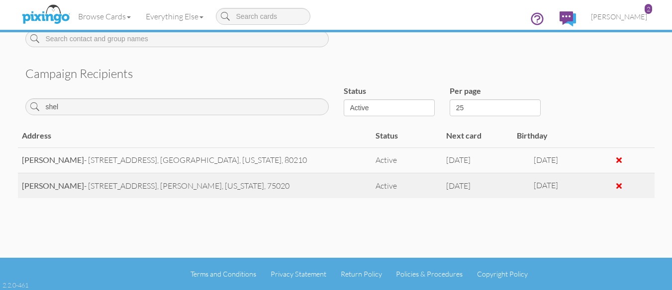
click at [619, 187] on div at bounding box center [618, 186] width 5 height 8
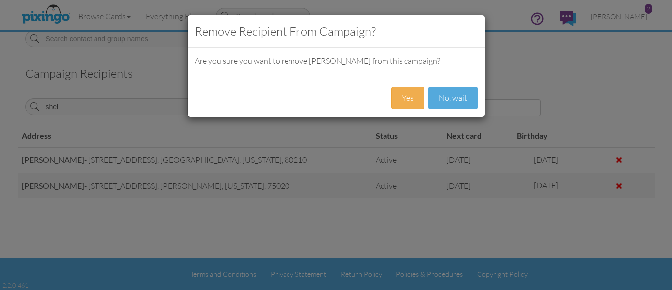
scroll to position [387, 0]
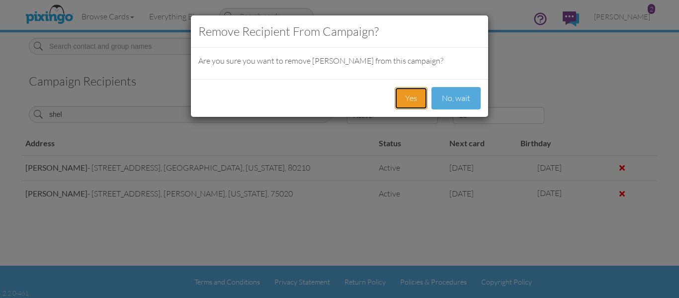
click at [406, 98] on button "Yes" at bounding box center [411, 98] width 33 height 22
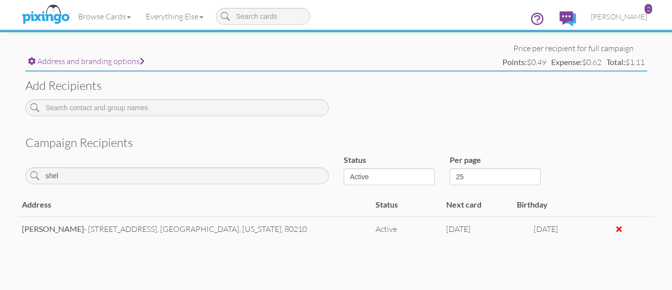
scroll to position [171, 0]
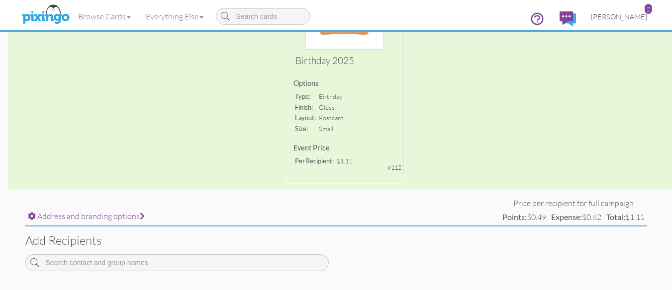
click at [633, 16] on span "[PERSON_NAME]" at bounding box center [619, 16] width 56 height 8
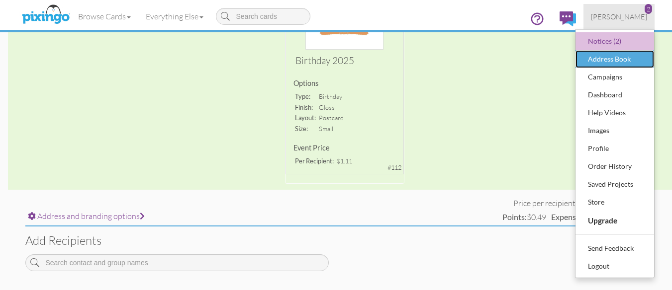
click at [609, 55] on div "Address Book" at bounding box center [614, 59] width 59 height 15
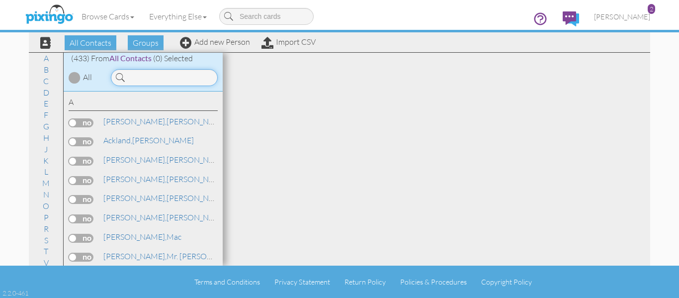
click at [173, 85] on input at bounding box center [164, 77] width 107 height 17
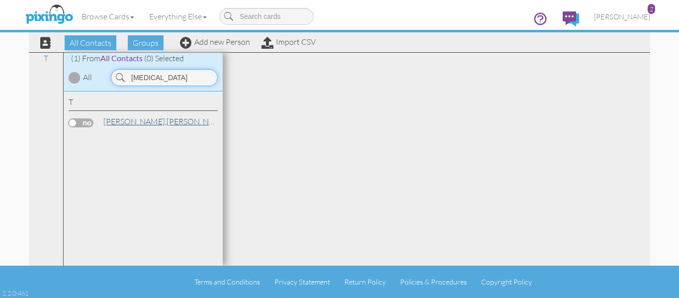
type input "[MEDICAL_DATA]"
click at [133, 121] on link "Tobias, Angela" at bounding box center [165, 121] width 127 height 12
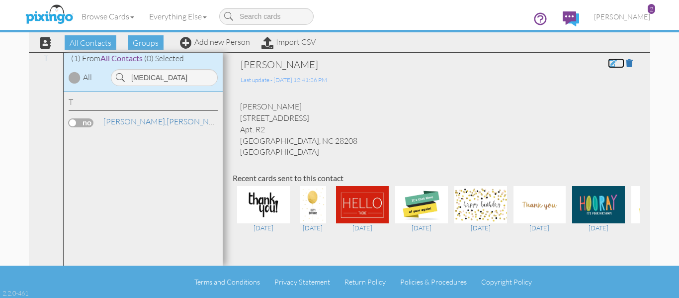
click at [608, 63] on span at bounding box center [612, 63] width 9 height 8
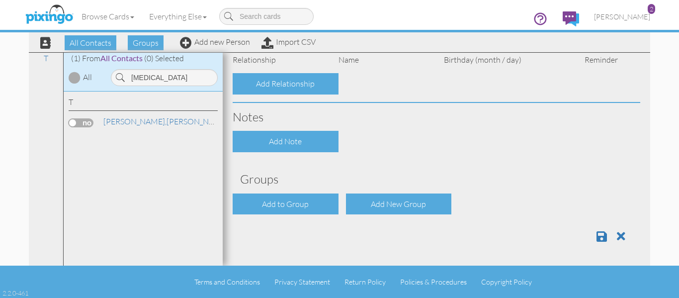
type input "[PERSON_NAME]"
type input "Tobias"
type input "[STREET_ADDRESS]"
type input "Apt. R2"
type input "Charlotte"
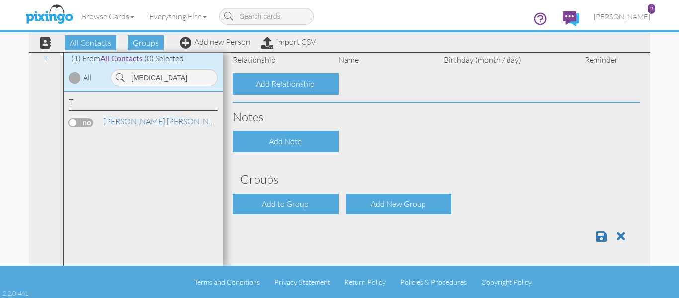
type input "28208"
type input "[PHONE_NUMBER]"
type input "[EMAIL_ADDRESS][DOMAIN_NAME]"
select select "object:3765"
select select "object:4010"
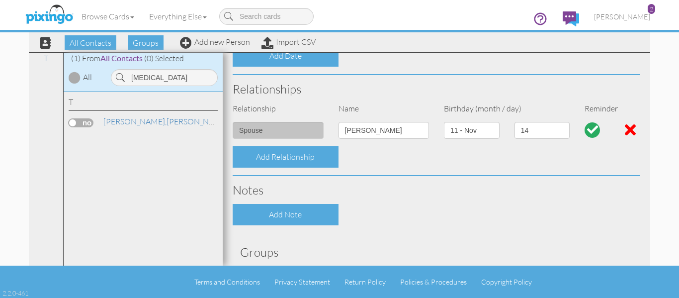
scroll to position [376, 0]
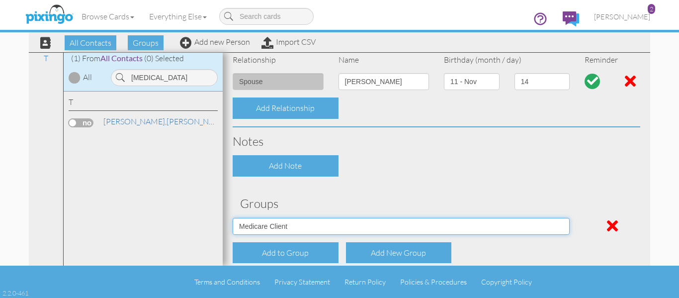
click at [330, 227] on select "AEP 2021 Door Knocks Inactive Client Medicare Client T65 leads" at bounding box center [401, 226] width 337 height 17
select select "object:3762"
click at [233, 218] on select "AEP 2021 Door Knocks Inactive Client Medicare Client T65 leads" at bounding box center [401, 226] width 337 height 17
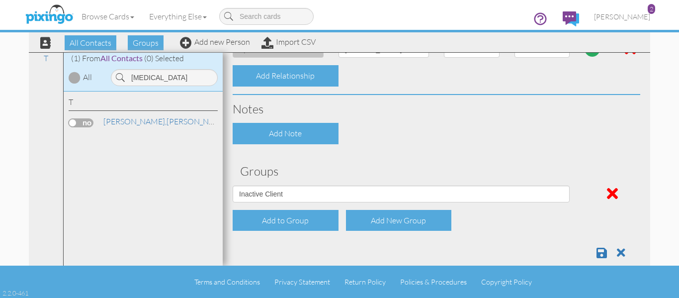
scroll to position [425, 0]
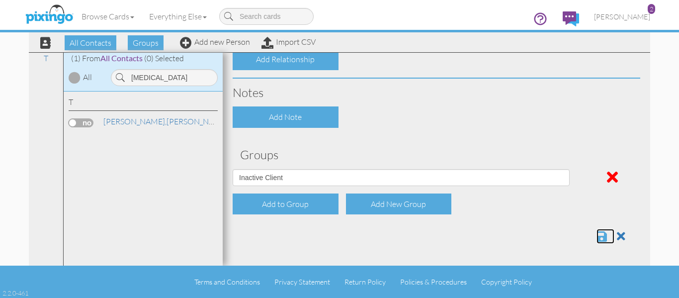
click at [599, 234] on span at bounding box center [602, 236] width 10 height 12
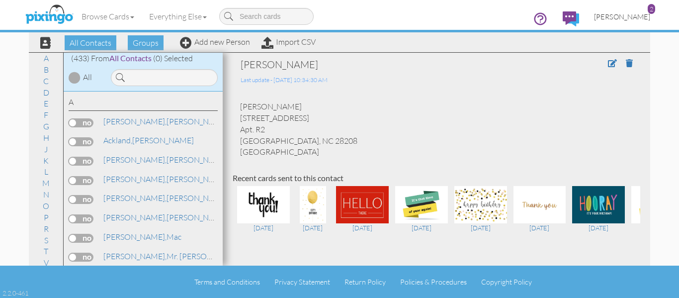
click at [643, 23] on link "[PERSON_NAME] 2" at bounding box center [622, 16] width 71 height 25
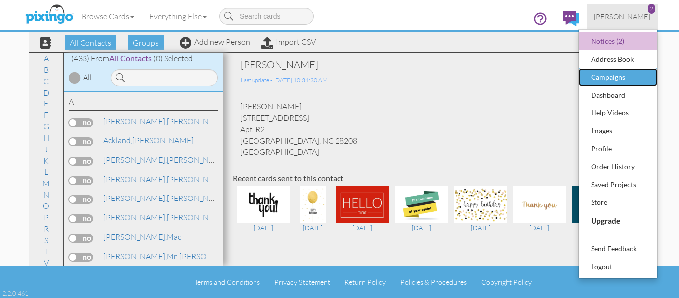
click at [634, 78] on div "Campaigns" at bounding box center [618, 77] width 59 height 15
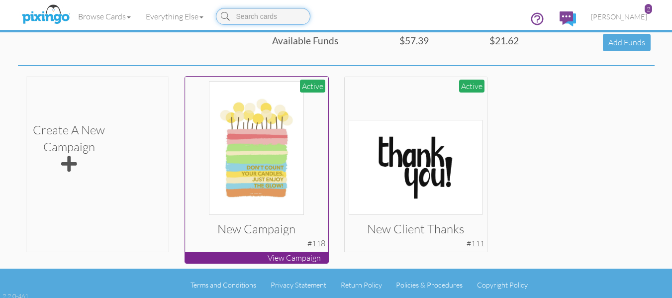
scroll to position [175, 0]
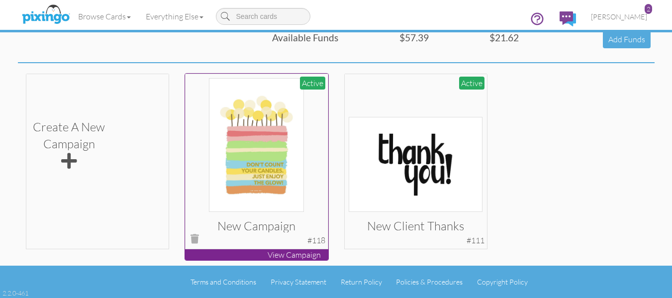
click at [252, 156] on img at bounding box center [256, 145] width 95 height 134
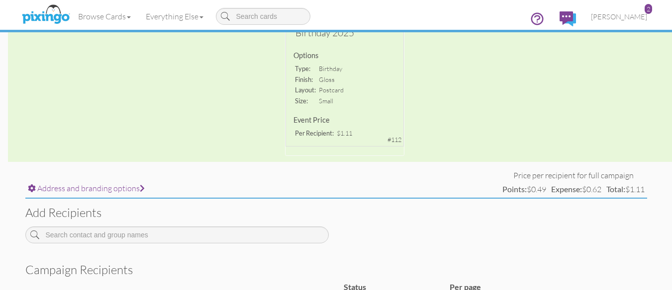
scroll to position [296, 0]
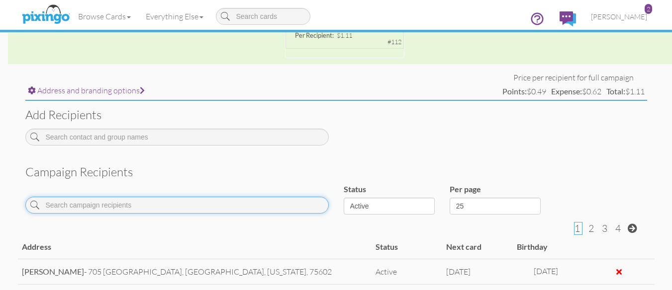
click at [86, 198] on input at bounding box center [176, 205] width 303 height 17
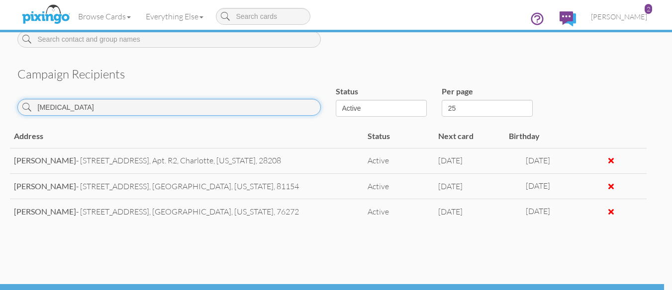
scroll to position [370, 8]
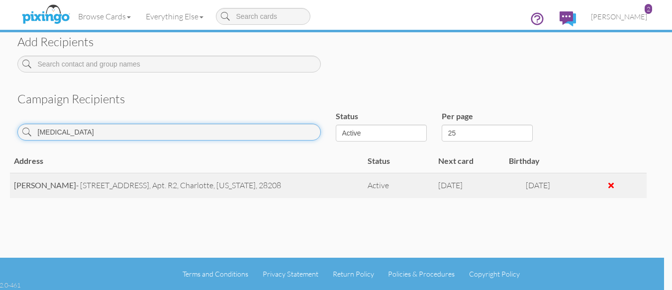
type input "[MEDICAL_DATA]"
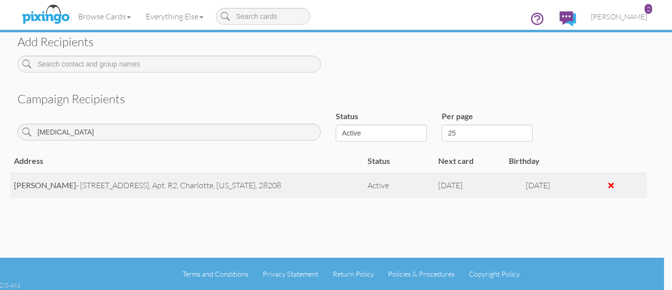
click at [614, 185] on div at bounding box center [610, 185] width 63 height 11
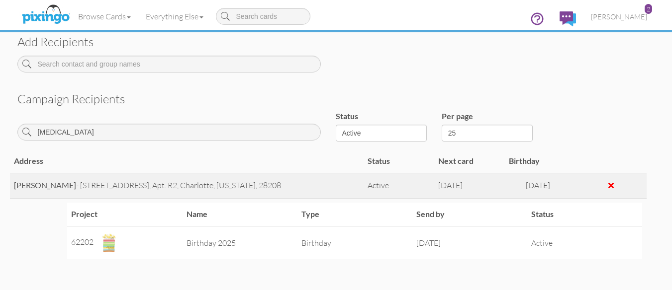
click at [610, 185] on div at bounding box center [610, 186] width 5 height 8
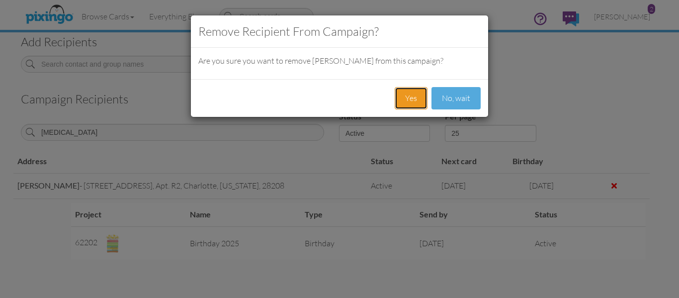
click at [412, 98] on button "Yes" at bounding box center [411, 98] width 33 height 22
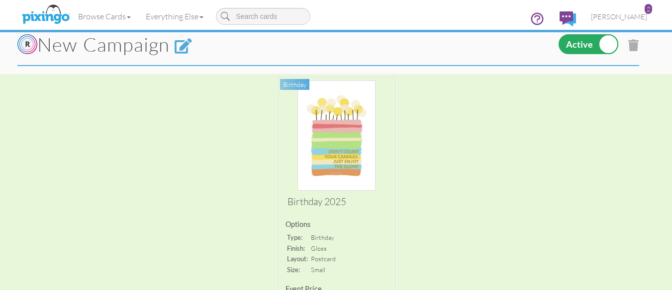
scroll to position [0, 8]
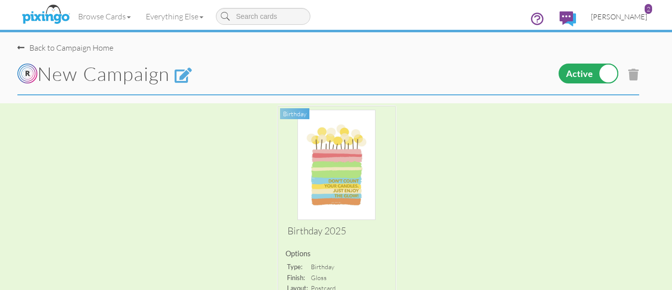
click at [621, 9] on link "[PERSON_NAME] 2" at bounding box center [618, 16] width 71 height 25
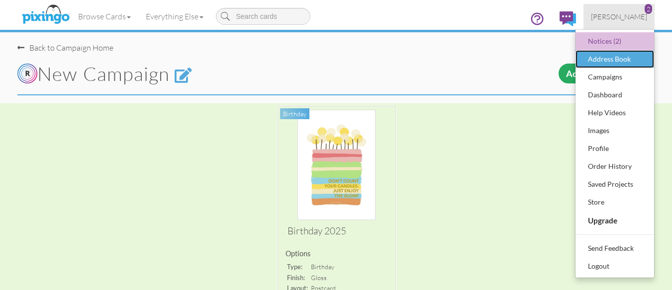
click at [618, 60] on div "Address Book" at bounding box center [614, 59] width 59 height 15
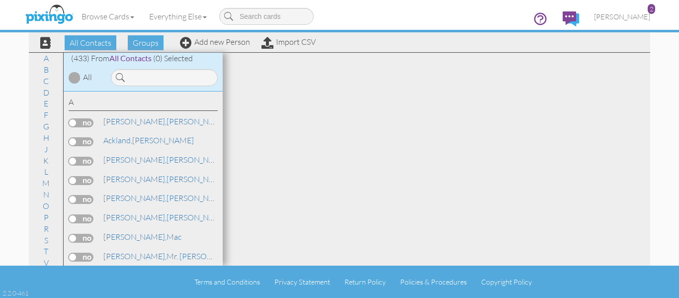
click at [127, 57] on span "All Contacts" at bounding box center [130, 57] width 42 height 9
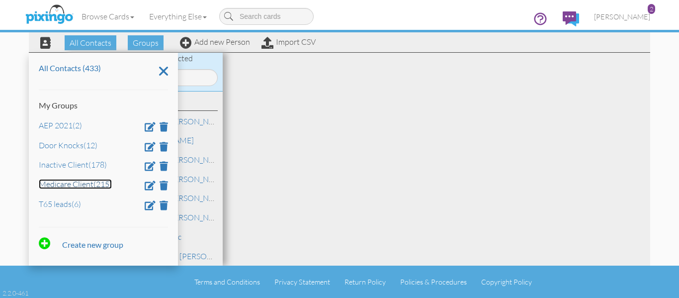
click at [79, 180] on link "Medicare Client (215)" at bounding box center [75, 184] width 73 height 10
